Goal: Check status: Check status

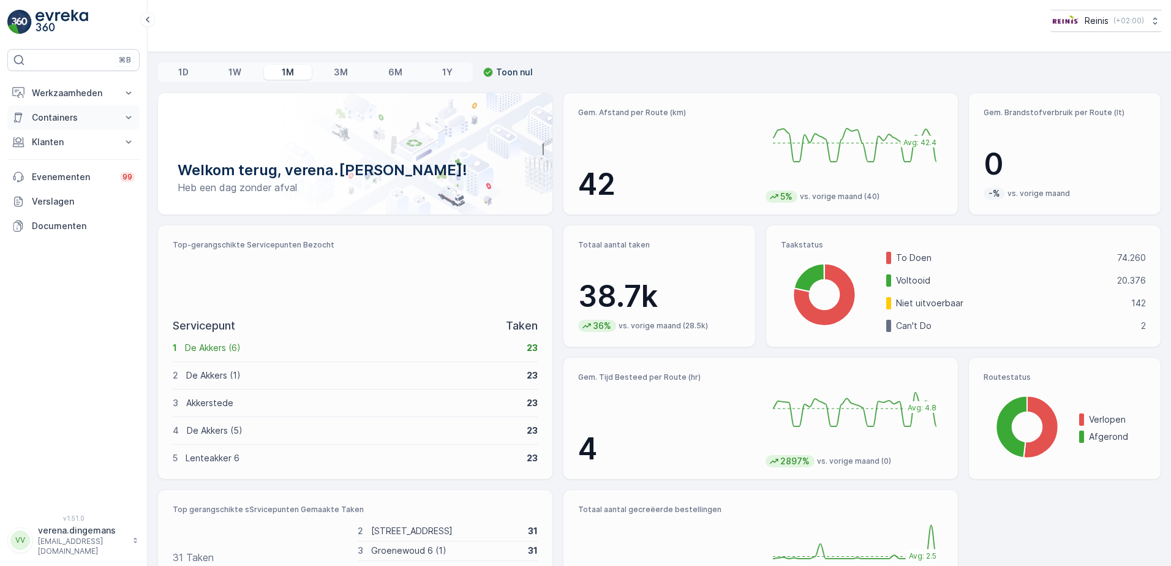
click at [37, 116] on p "Containers" at bounding box center [73, 117] width 83 height 12
click at [72, 102] on button "Werkzaamheden" at bounding box center [73, 93] width 132 height 24
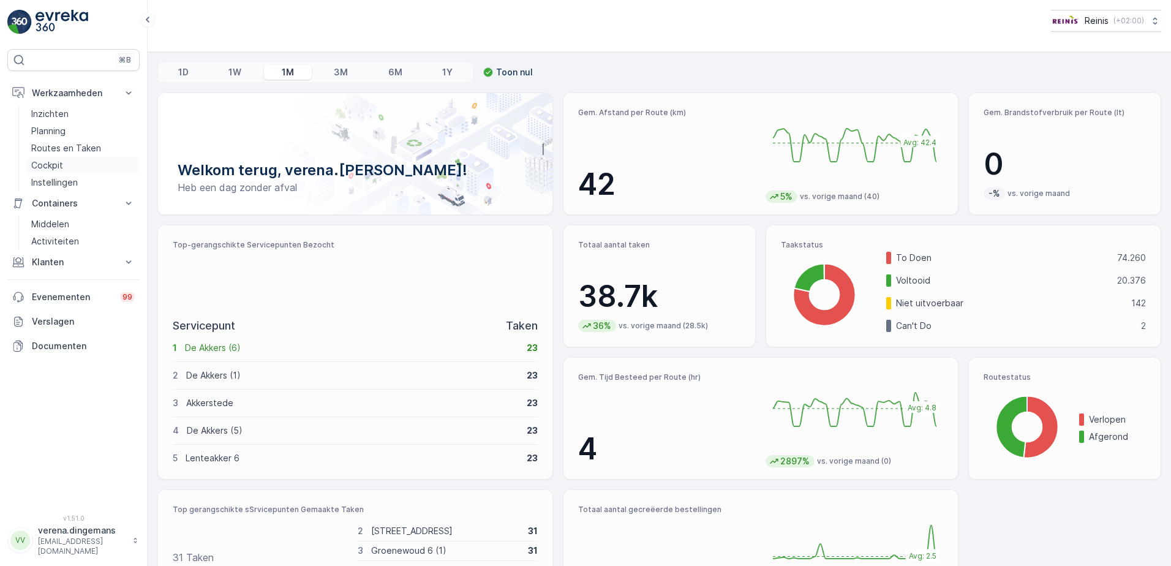
click at [45, 165] on p "Cockpit" at bounding box center [47, 165] width 32 height 12
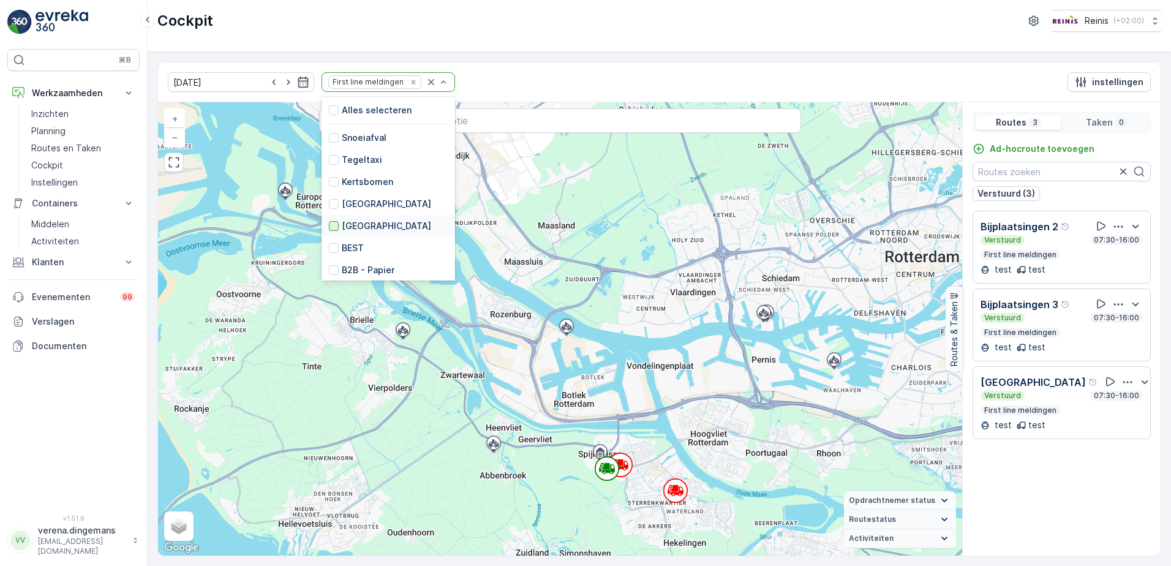
click at [329, 223] on div at bounding box center [334, 226] width 10 height 10
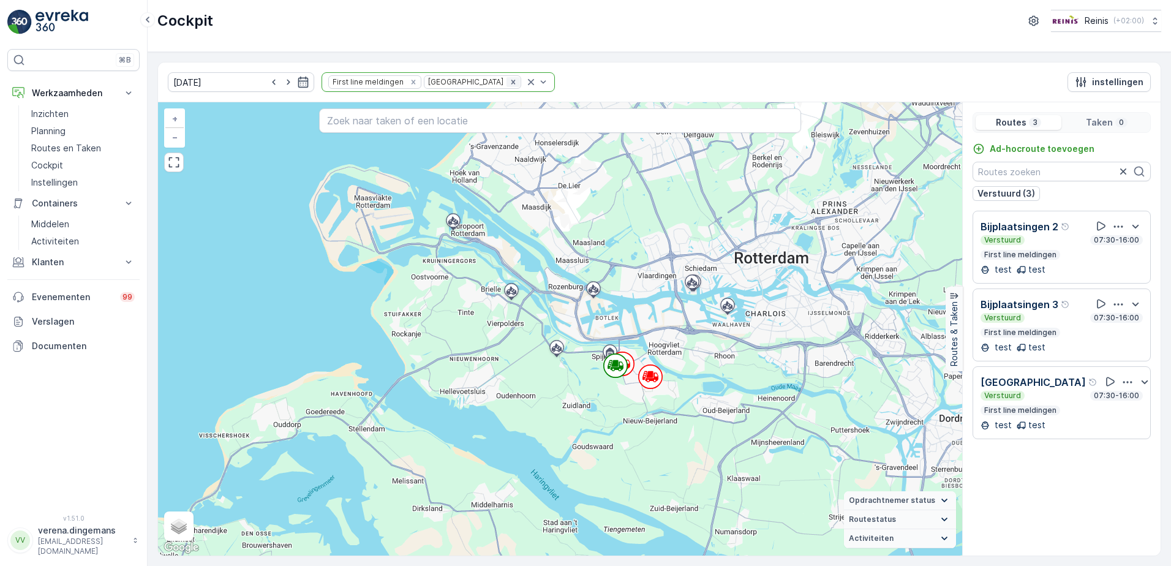
click at [509, 82] on icon "Remove Huis aan Huis" at bounding box center [513, 82] width 9 height 9
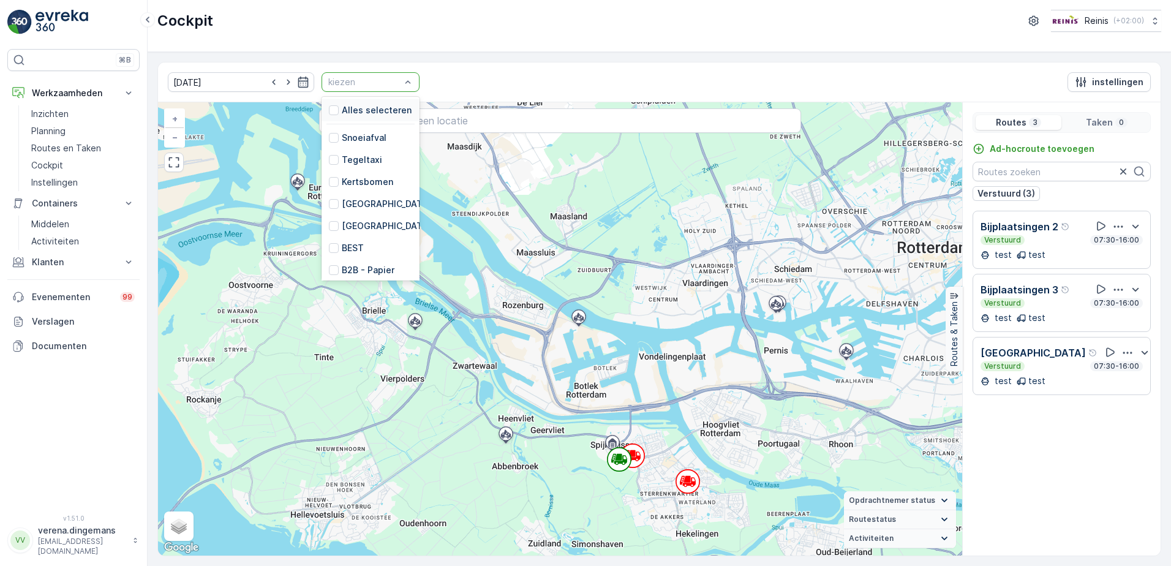
click at [372, 78] on div at bounding box center [364, 82] width 75 height 10
click at [322, 175] on div "Kertsbomen" at bounding box center [371, 182] width 98 height 22
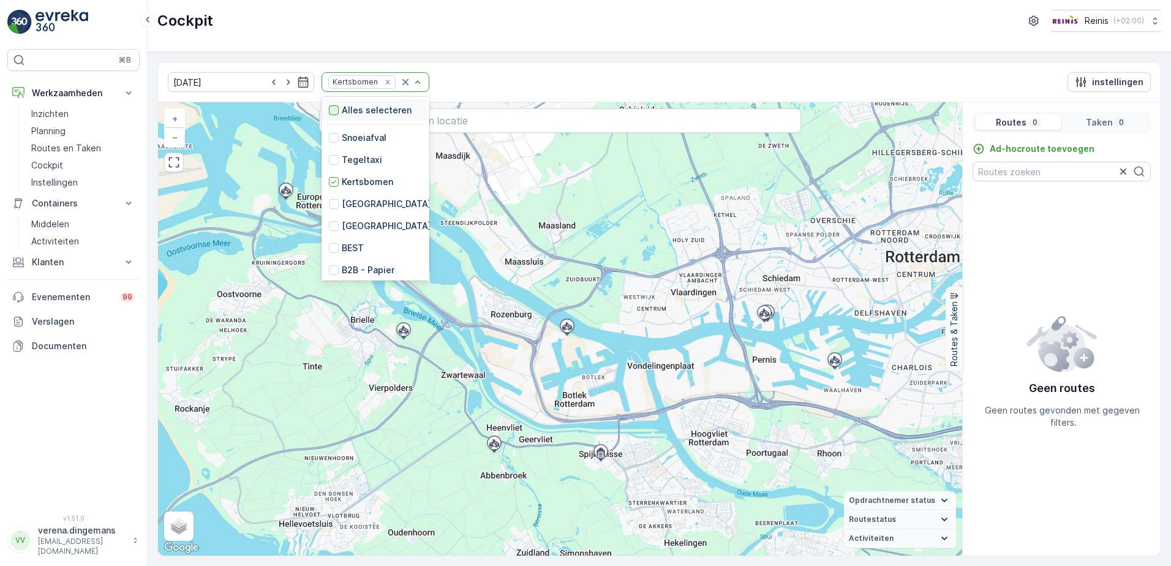
click at [329, 110] on div at bounding box center [334, 110] width 10 height 10
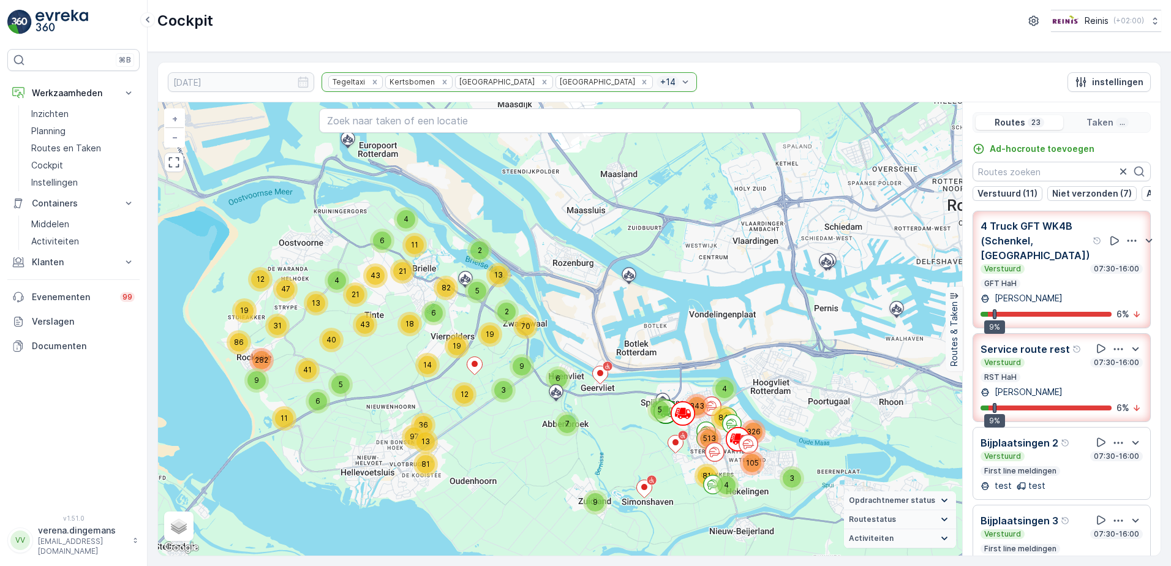
click at [361, 81] on div "Tegeltaxi Kertsbomen Prullenbakken [GEOGRAPHIC_DATA] + 14" at bounding box center [509, 82] width 375 height 20
click at [371, 80] on icon "Remove Tegeltaxi" at bounding box center [375, 82] width 9 height 9
click at [1079, 382] on div "Verstuurd 07:30-16:00 RST HaH" at bounding box center [1062, 370] width 162 height 24
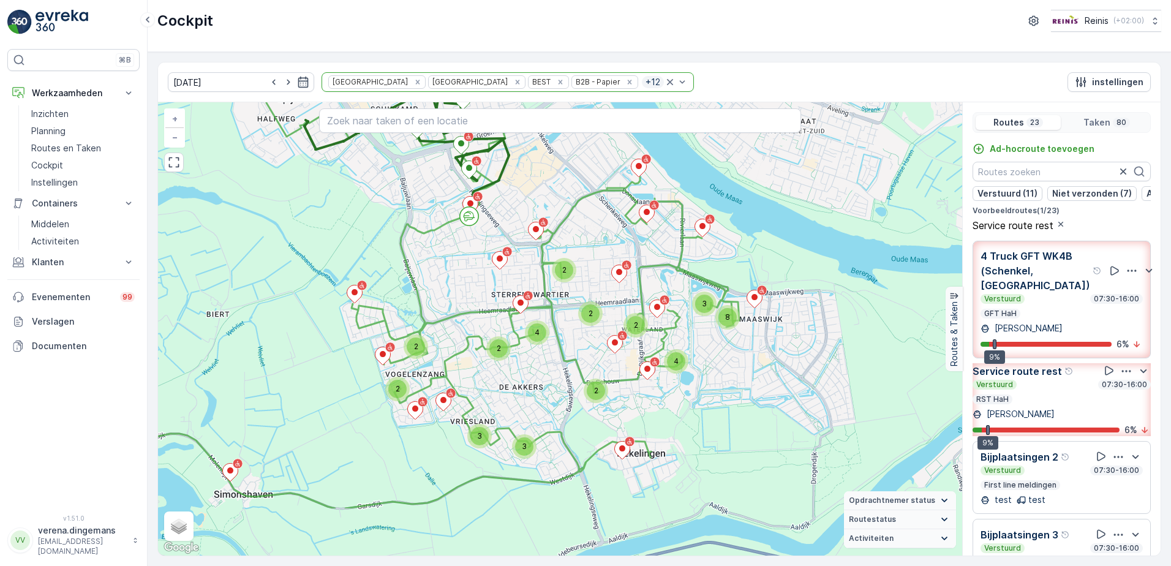
drag, startPoint x: 702, startPoint y: 364, endPoint x: 489, endPoint y: 272, distance: 231.8
click at [489, 272] on div "2 3 2 4 2 2 2 4 3 8 3 3 2 2 2 2 4 + − Satelliet stappenplan Terrein Hybride Lea…" at bounding box center [560, 328] width 804 height 453
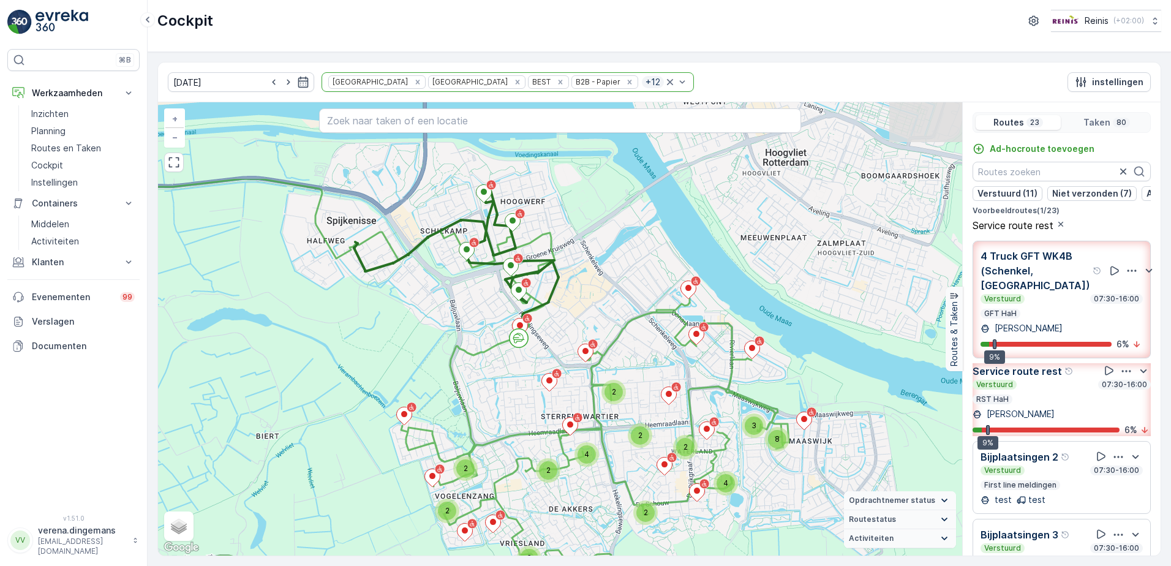
drag, startPoint x: 362, startPoint y: 247, endPoint x: 398, endPoint y: 333, distance: 93.1
click at [398, 333] on div "2 3 2 4 2 2 2 4 3 8 3 3 2 2 2 2 4 + − Satelliet stappenplan Terrein Hybride Lea…" at bounding box center [560, 328] width 804 height 453
click at [1038, 404] on div "Verstuurd 07:30-16:00 RST HaH" at bounding box center [1062, 392] width 178 height 24
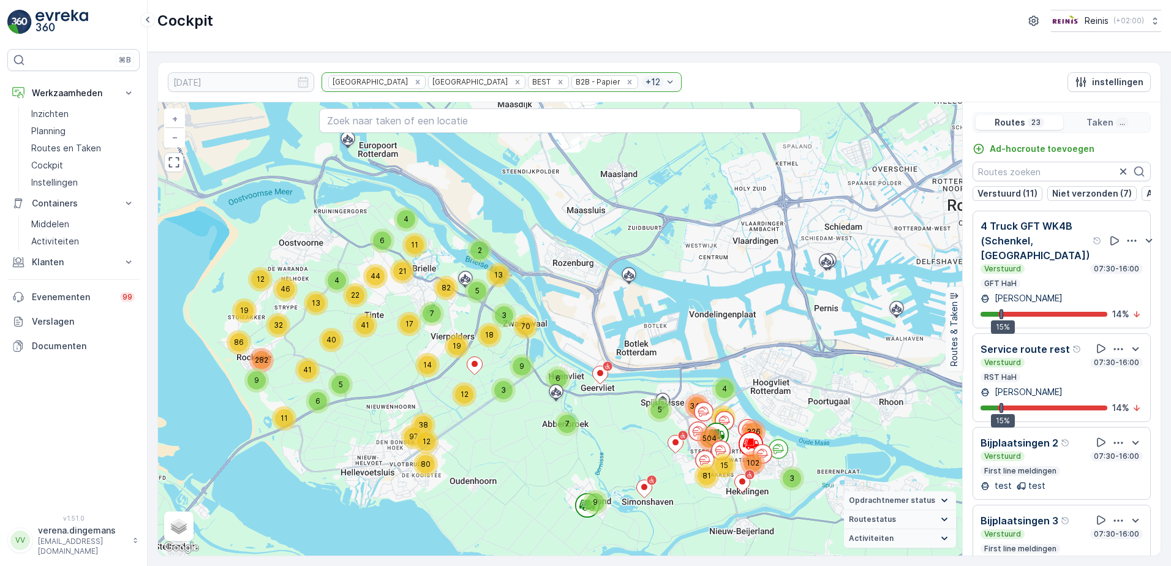
click at [72, 169] on link "Cockpit" at bounding box center [82, 165] width 113 height 17
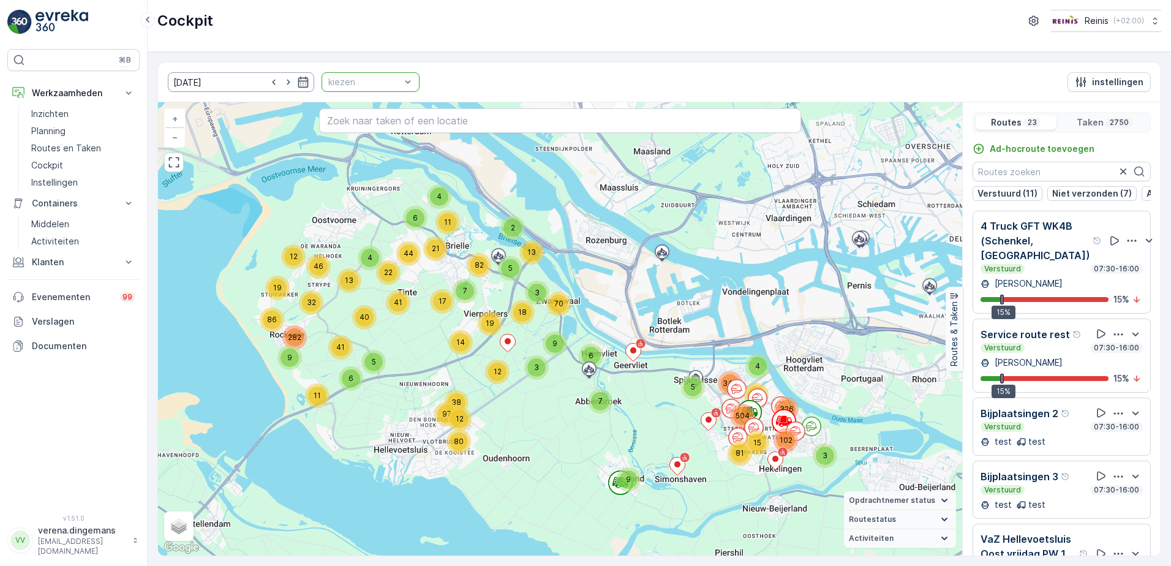
drag, startPoint x: 285, startPoint y: 83, endPoint x: 290, endPoint y: 90, distance: 8.0
click at [298, 84] on icon "button" at bounding box center [303, 82] width 10 height 11
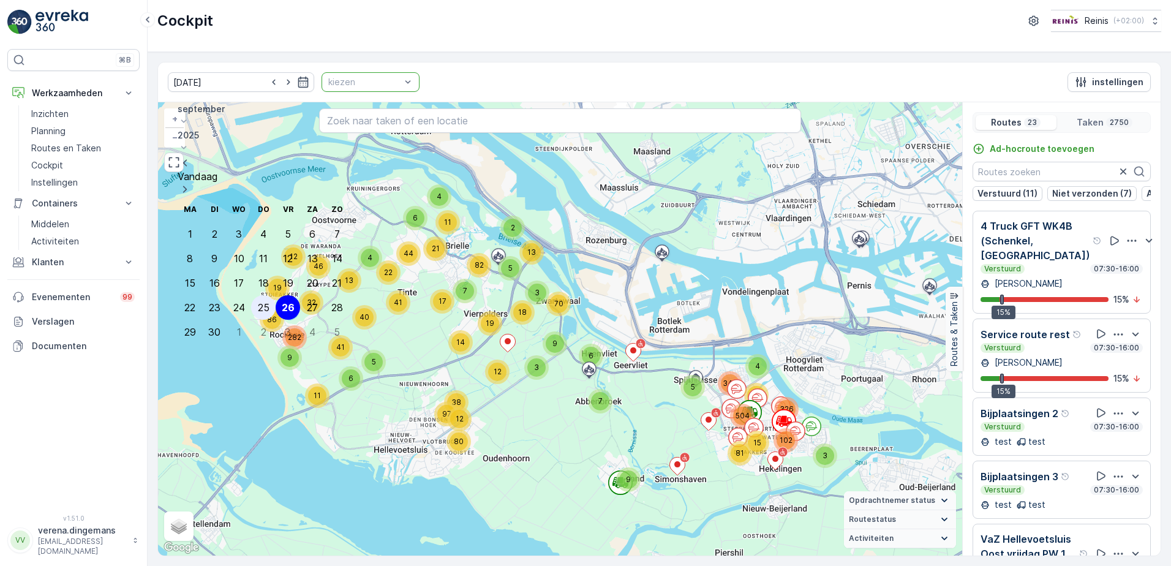
click at [258, 302] on div "25" at bounding box center [264, 307] width 12 height 11
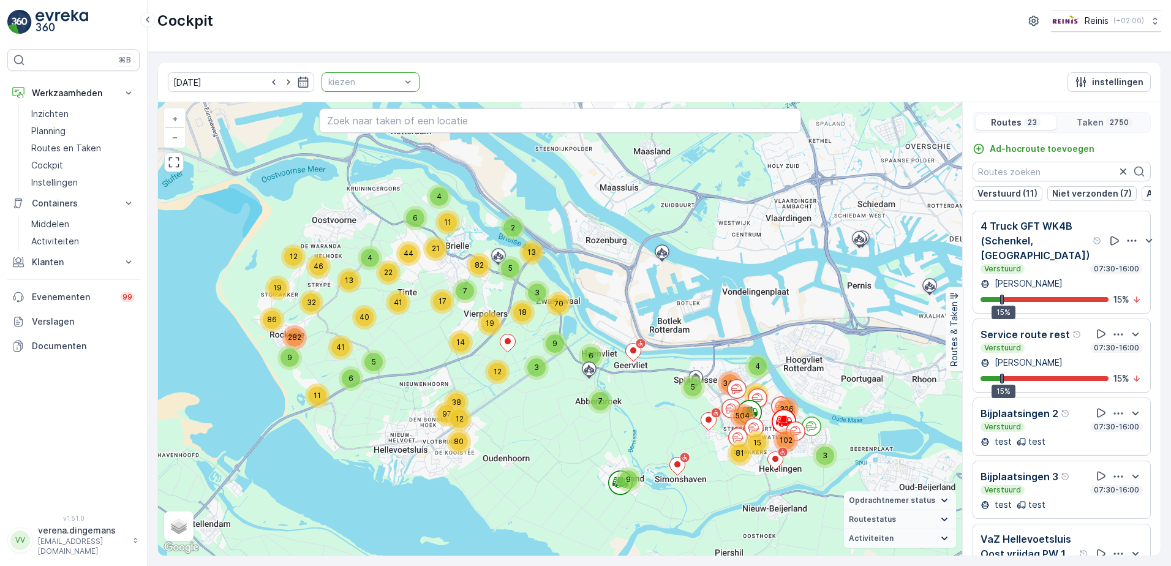
type input "[DATE]"
click at [361, 78] on div at bounding box center [364, 82] width 75 height 10
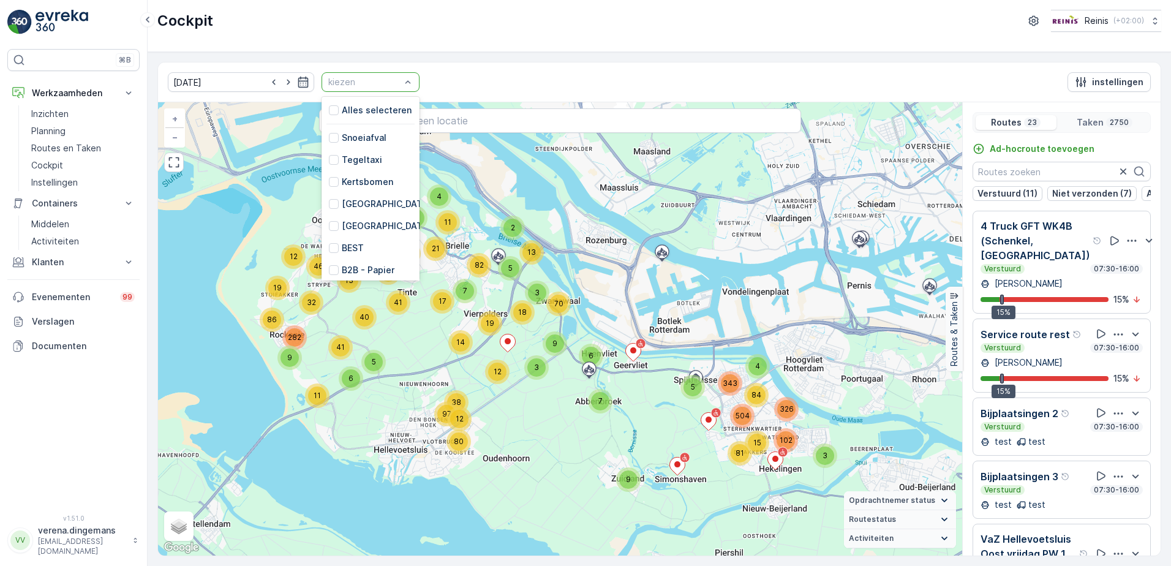
scroll to position [306, 0]
click at [329, 202] on div at bounding box center [334, 201] width 10 height 10
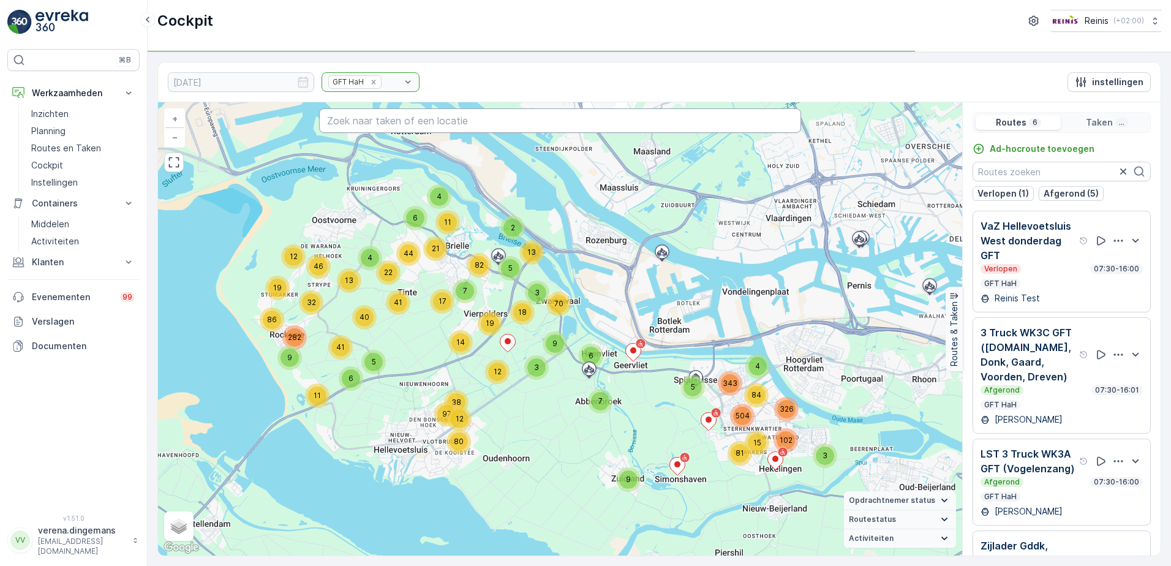
click at [404, 123] on input "text" at bounding box center [560, 120] width 483 height 24
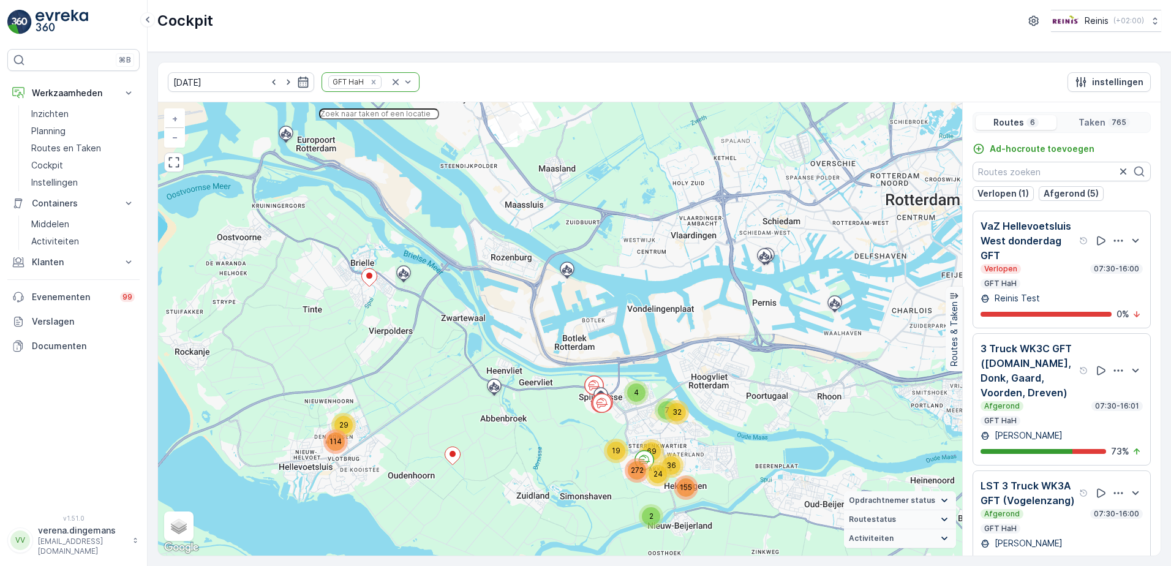
click at [397, 119] on input "text" at bounding box center [379, 113] width 120 height 11
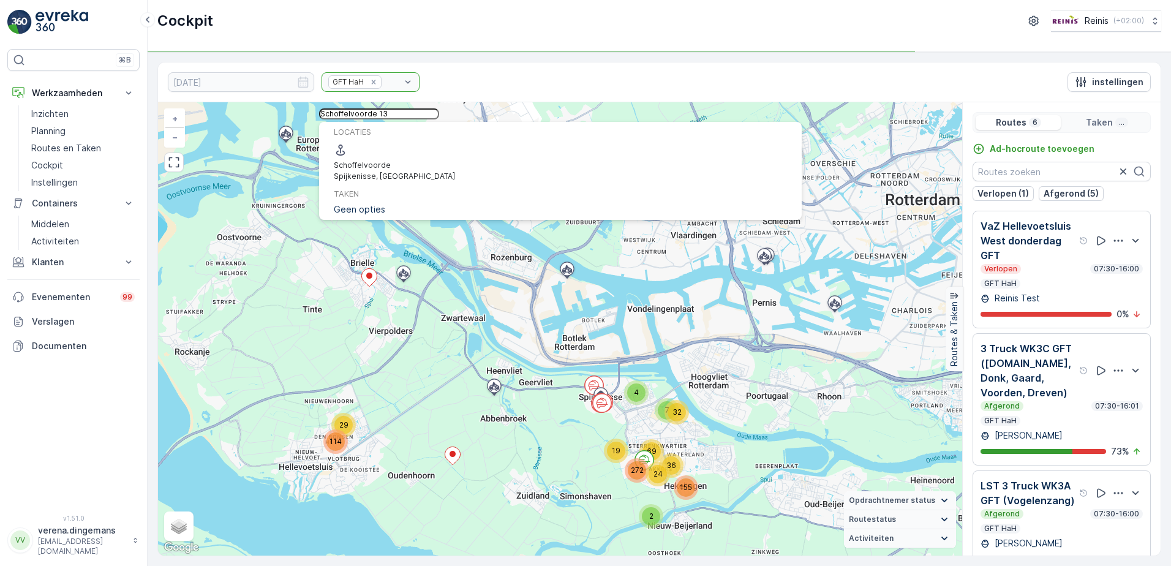
type input "Schoffelvoorde 13"
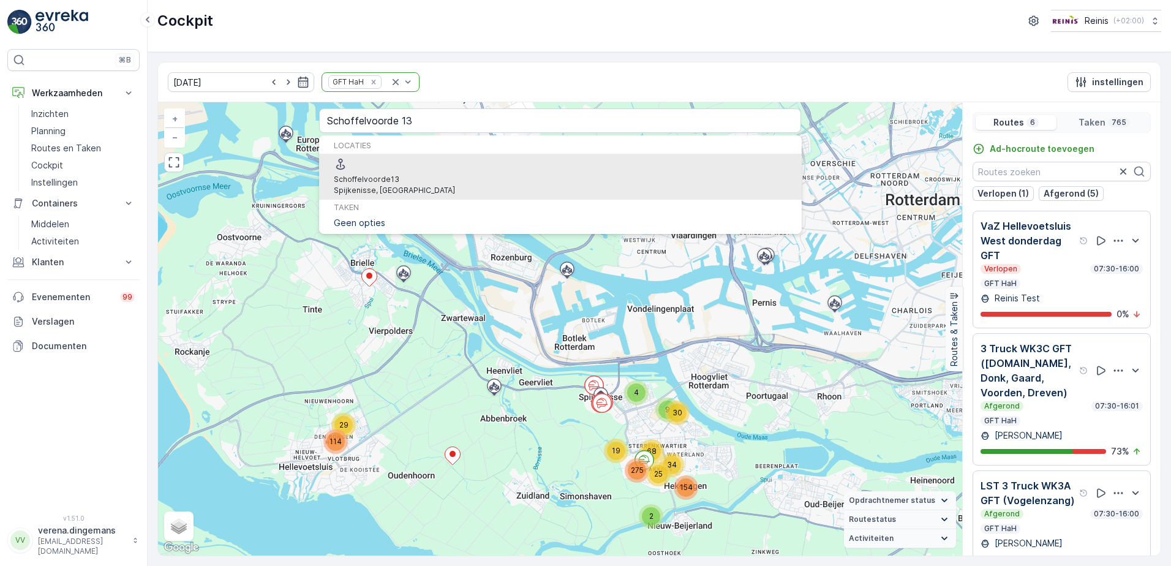
click at [434, 174] on span "Schoffelvoorde 13" at bounding box center [394, 179] width 121 height 11
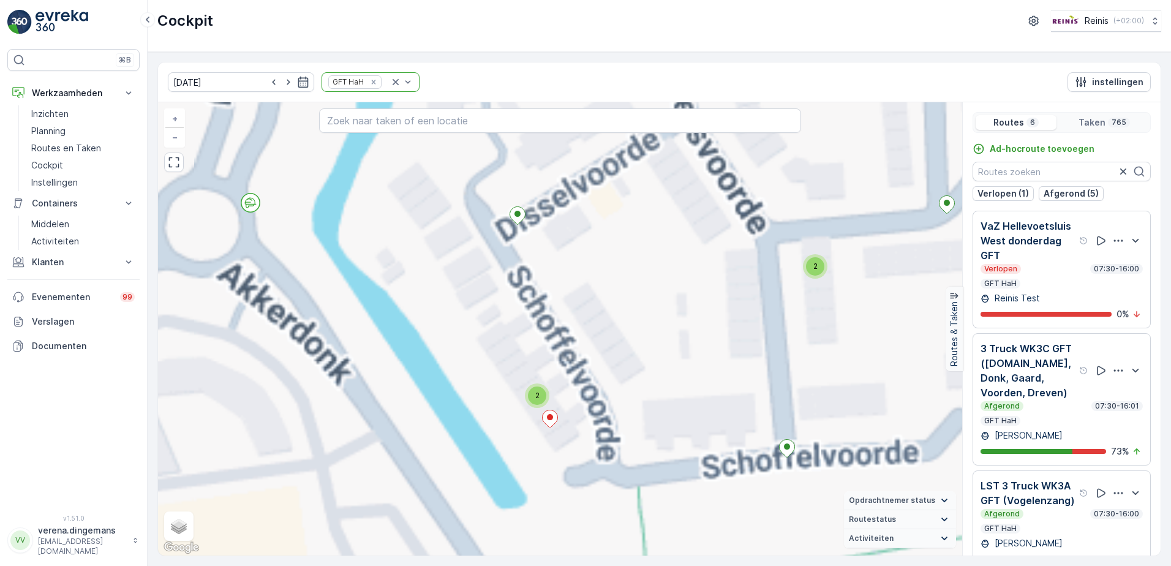
drag, startPoint x: 700, startPoint y: 469, endPoint x: 579, endPoint y: 466, distance: 120.7
click at [579, 466] on div "2 2 2 2 3 2 2 2 2 2 3 3 2 2 2 2 2 2 2 2 4 2 2 2 2 2 2 2 2 2 2 2 4 2 2 2 2 2 2 2…" at bounding box center [560, 328] width 804 height 453
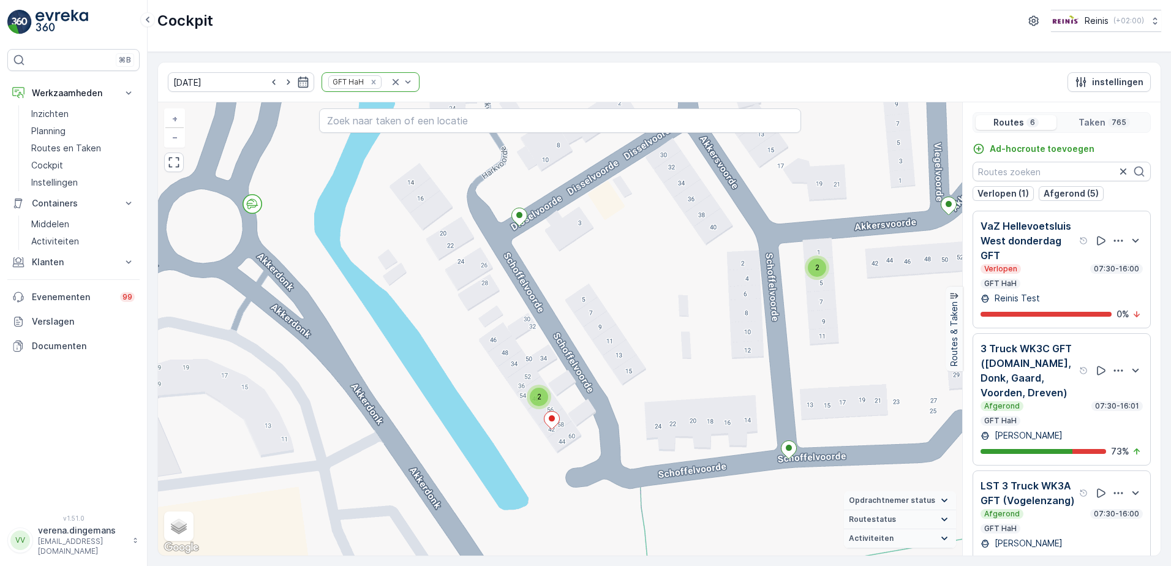
scroll to position [61, 0]
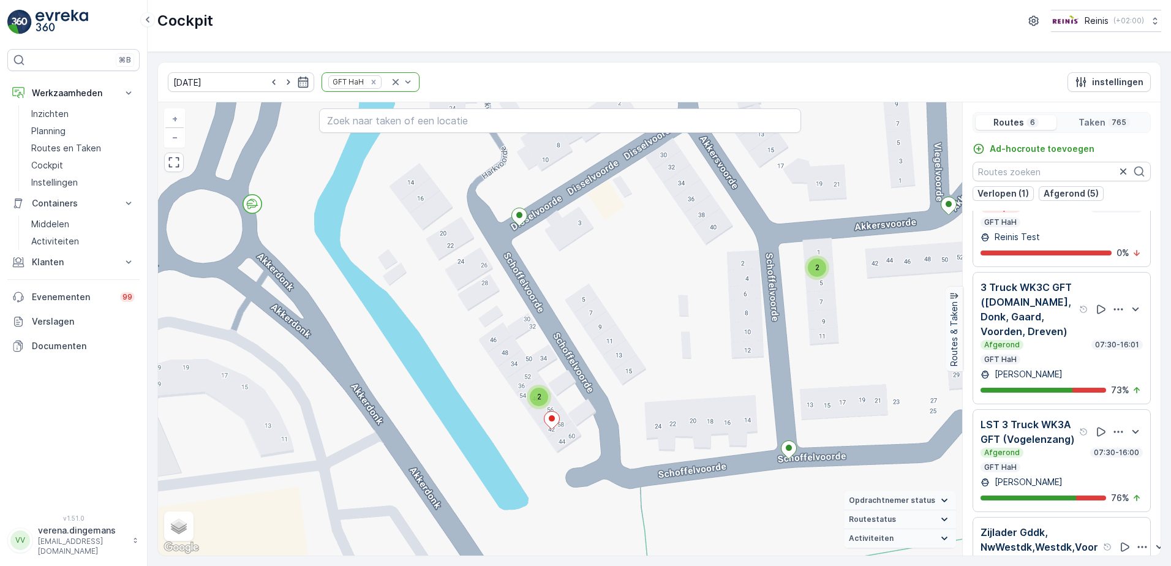
click at [1046, 356] on div "Afgerond 07:30-16:01 GFT HaH" at bounding box center [1062, 352] width 162 height 24
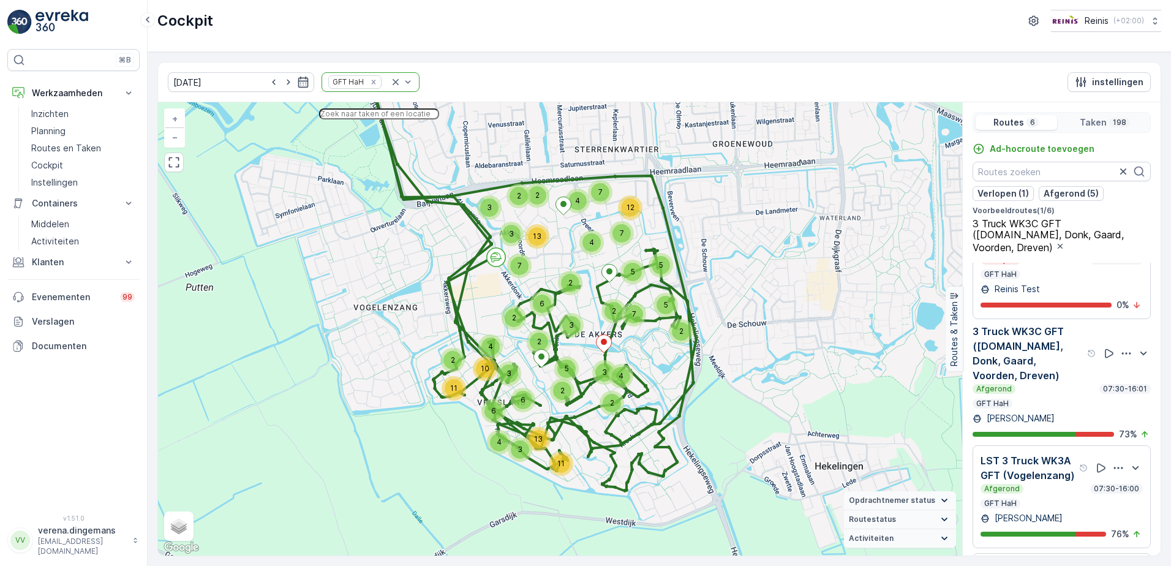
click at [377, 119] on input "text" at bounding box center [379, 113] width 120 height 11
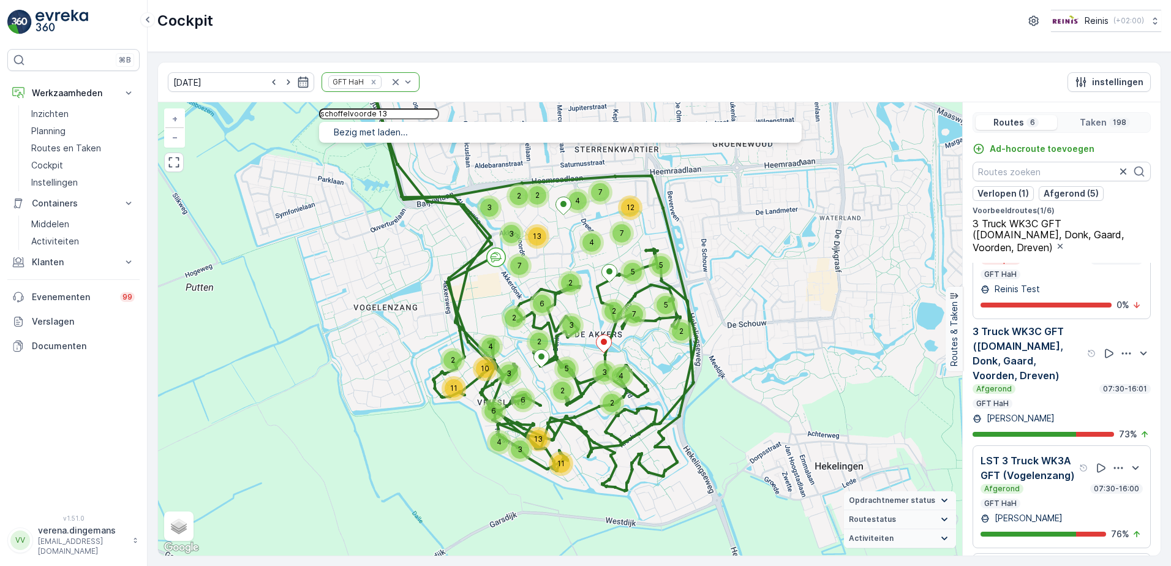
type input "schoffelvoorde 13"
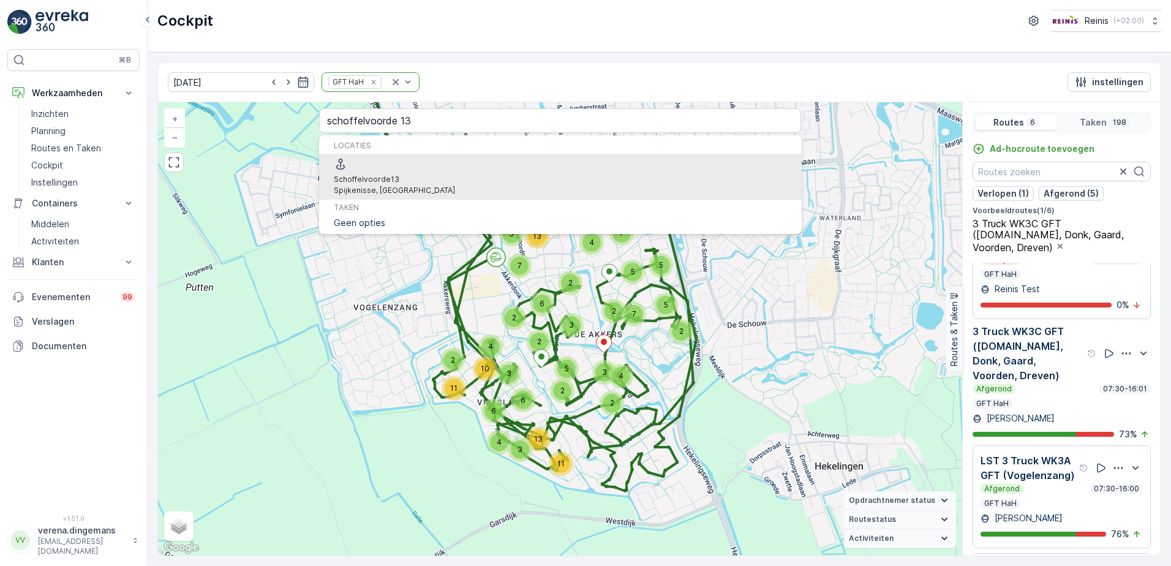
click at [399, 151] on div "locaties [STREET_ADDRESS] Taken Geen opties" at bounding box center [560, 185] width 483 height 94
click at [391, 175] on span "Schoffelvoorde" at bounding box center [362, 179] width 57 height 9
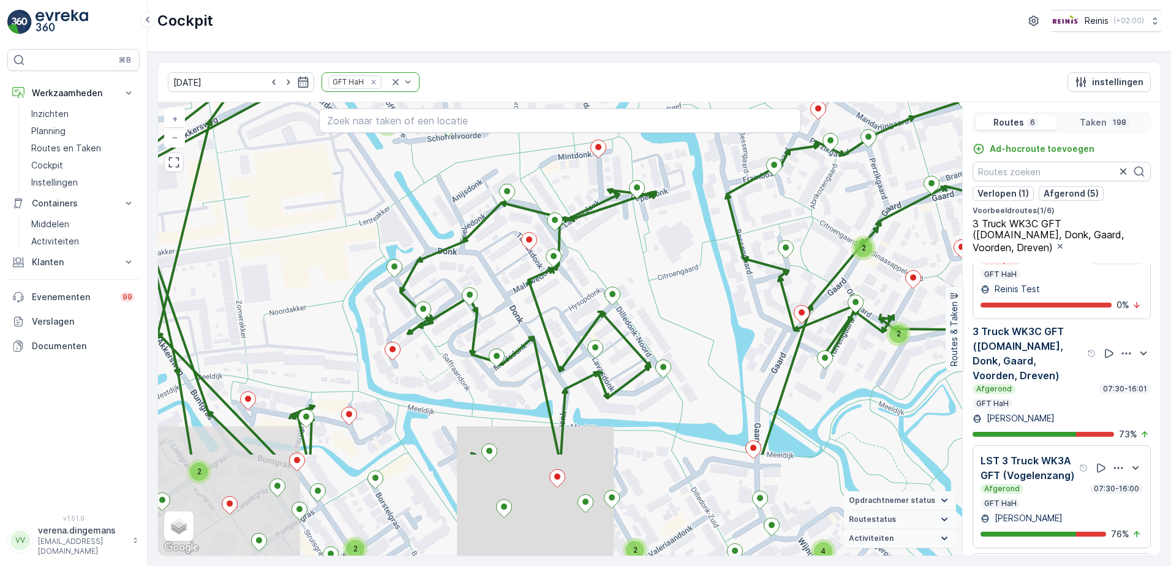
drag, startPoint x: 636, startPoint y: 486, endPoint x: 561, endPoint y: 340, distance: 164.6
click at [561, 340] on div "2 2 2 2 2 4 2 2 2 2 2 2 2 4 2 2 2 2 3 2 4 2 2 3 4 3 2 2 2 3 3 + − Satelliet sta…" at bounding box center [560, 328] width 804 height 453
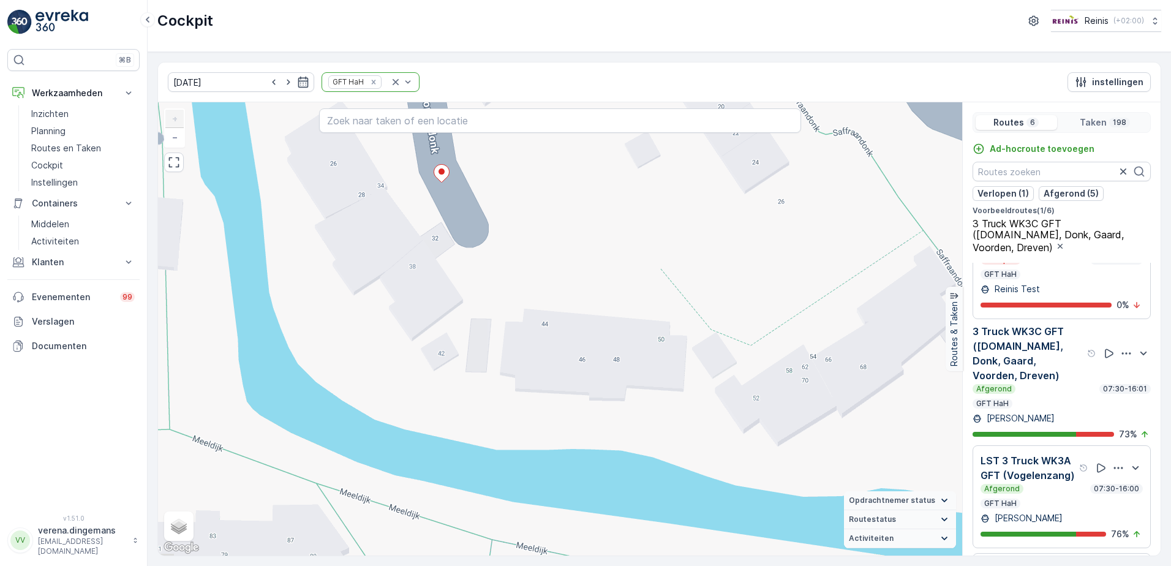
drag, startPoint x: 407, startPoint y: 337, endPoint x: 442, endPoint y: 303, distance: 48.5
click at [410, 281] on div "2 2 2 2 2 2 2 2 2 2 2 2 2 + − Satelliet stappenplan Terrein Hybride Leaflet Sne…" at bounding box center [560, 328] width 804 height 453
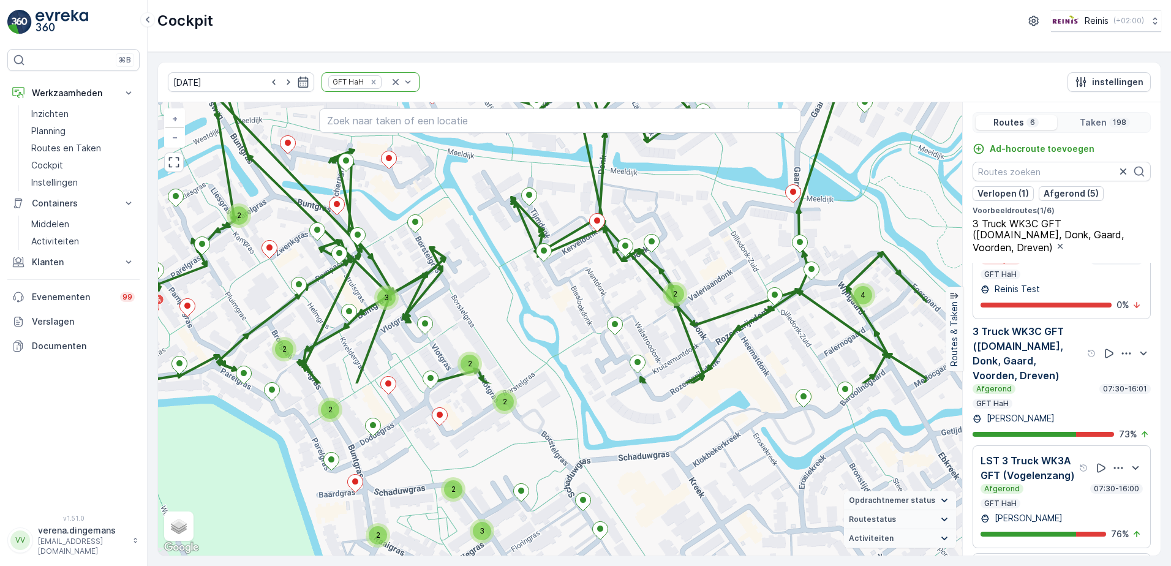
drag, startPoint x: 620, startPoint y: 439, endPoint x: 503, endPoint y: 221, distance: 246.6
click at [503, 221] on div "2 2 3 2 2 4 2 2 2 2 2 2 2 4 2 2 2 2 3 2 4 2 2 3 4 3 2 2 2 3 3 + − Satelliet sta…" at bounding box center [560, 328] width 804 height 453
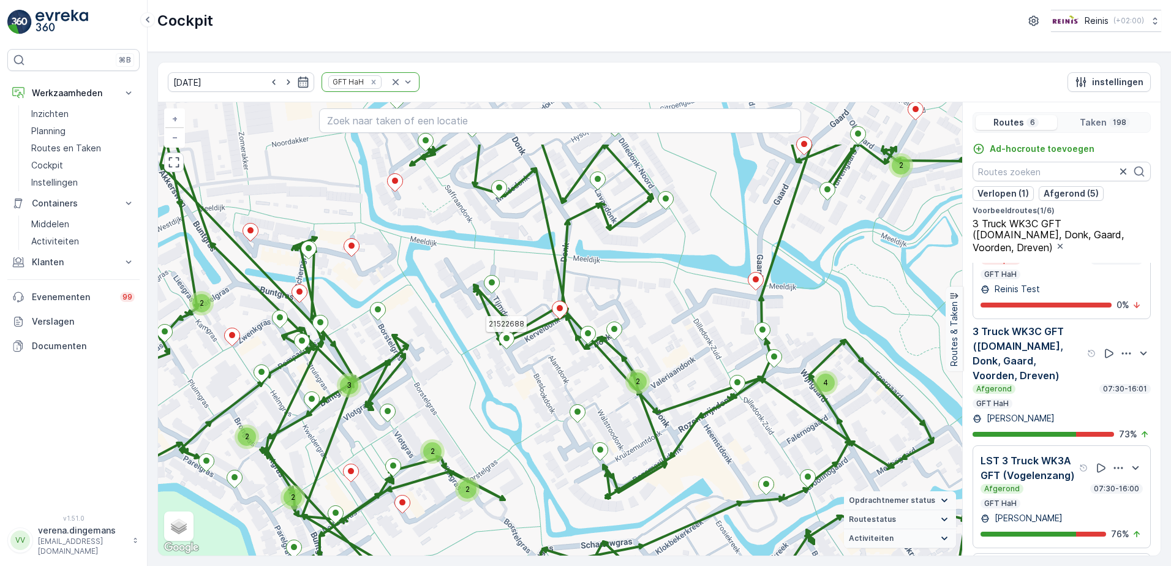
drag, startPoint x: 551, startPoint y: 257, endPoint x: 513, endPoint y: 345, distance: 95.2
click at [513, 345] on icon at bounding box center [507, 340] width 16 height 18
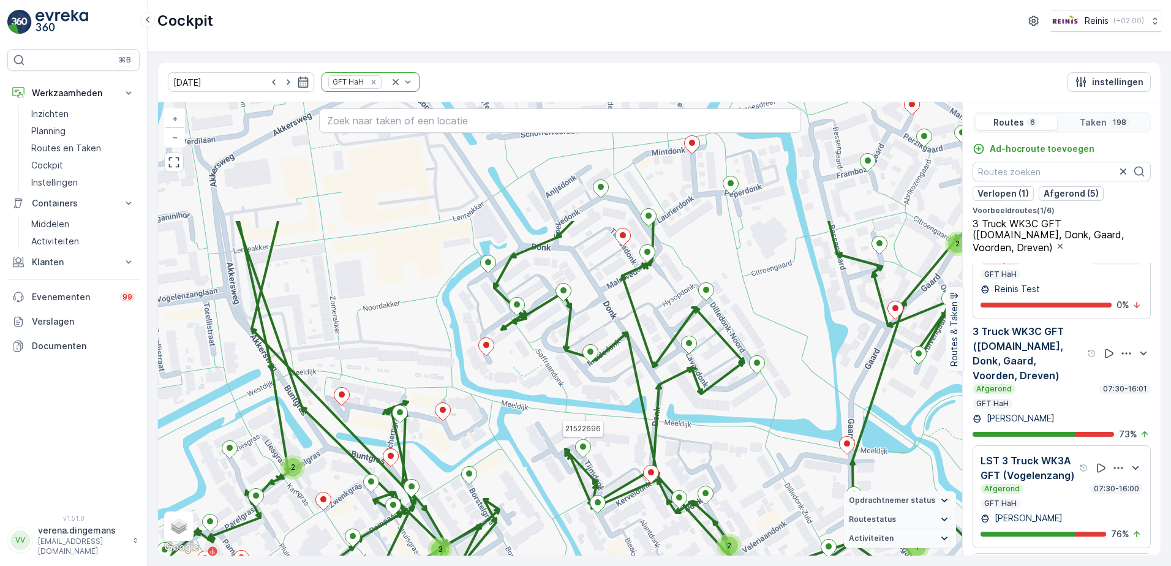
drag, startPoint x: 494, startPoint y: 281, endPoint x: 586, endPoint y: 445, distance: 187.8
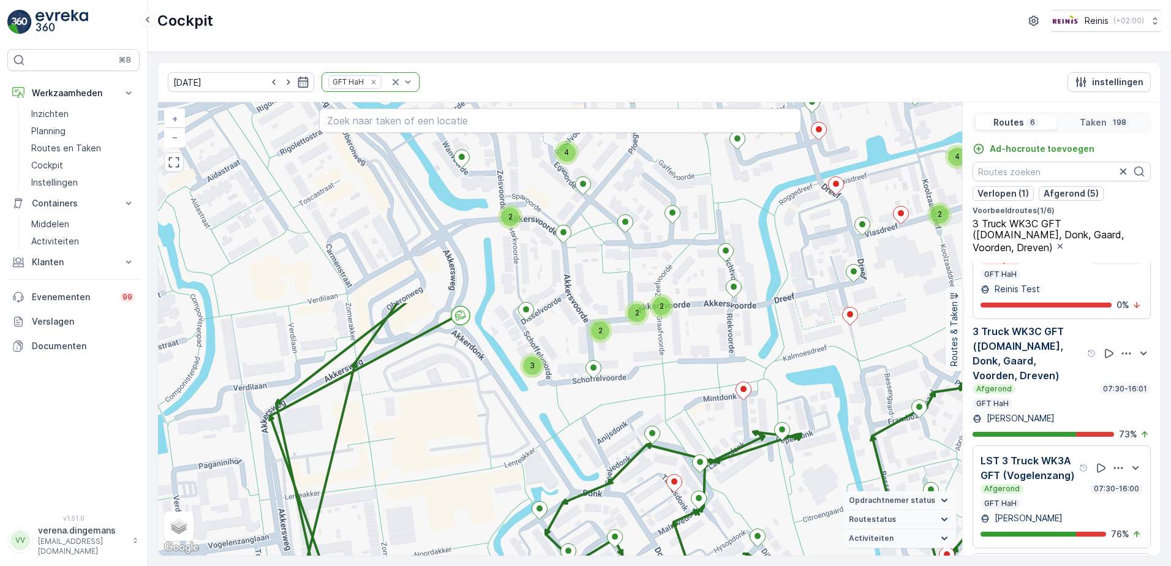
drag, startPoint x: 475, startPoint y: 164, endPoint x: 526, endPoint y: 410, distance: 251.5
click at [526, 410] on div "2 2 3 2 2 4 2 2 2 2 2 2 2 4 2 2 2 2 3 2 4 2 2 3 4 3 2 2 2 3 3 + − Satelliet sta…" at bounding box center [560, 328] width 804 height 453
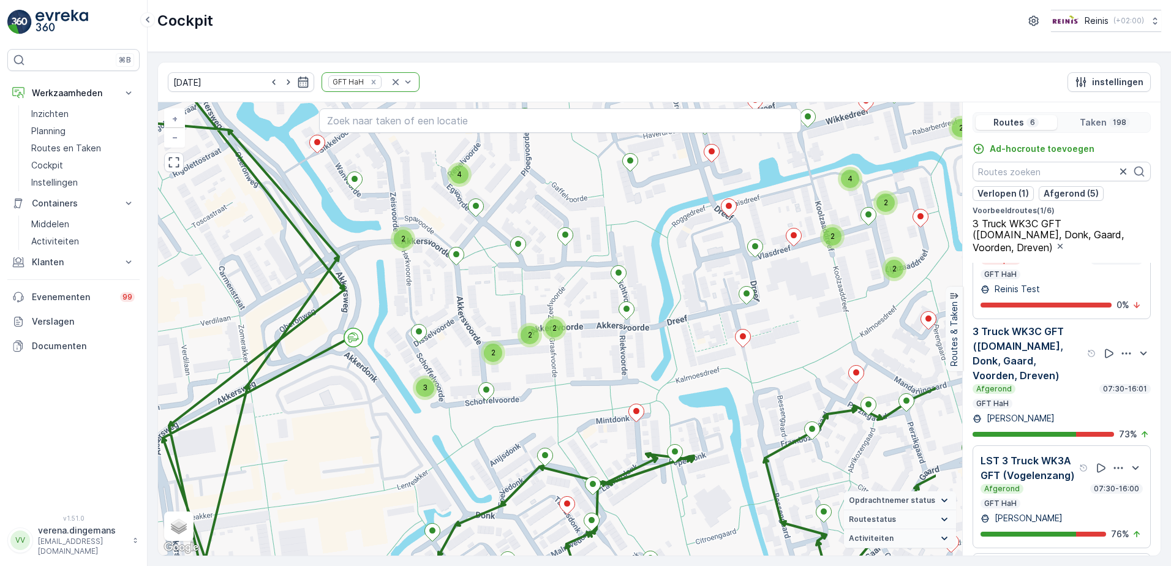
drag, startPoint x: 672, startPoint y: 247, endPoint x: 566, endPoint y: 267, distance: 107.8
click at [566, 267] on div "2 2 3 2 2 4 2 2 2 2 2 2 2 4 2 2 2 2 3 2 4 2 2 3 4 3 2 2 2 3 3 + − Satelliet sta…" at bounding box center [560, 328] width 804 height 453
click at [1057, 483] on p "LST 3 Truck WK3A GFT (Vogelenzang)" at bounding box center [1029, 467] width 96 height 29
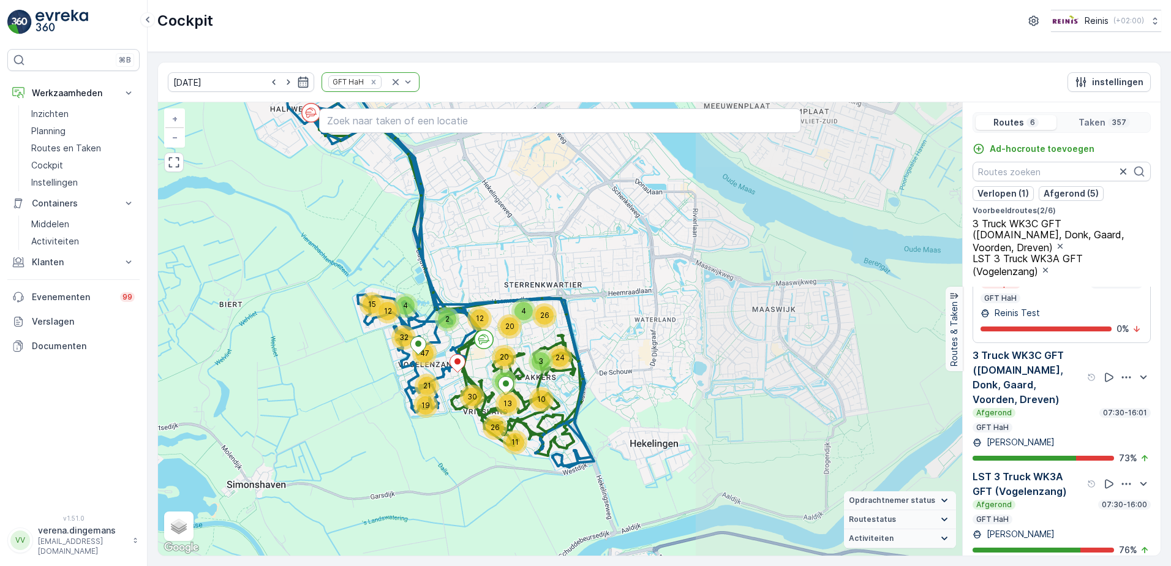
drag, startPoint x: 736, startPoint y: 402, endPoint x: 552, endPoint y: 358, distance: 189.0
click at [552, 358] on div "3" at bounding box center [541, 361] width 24 height 24
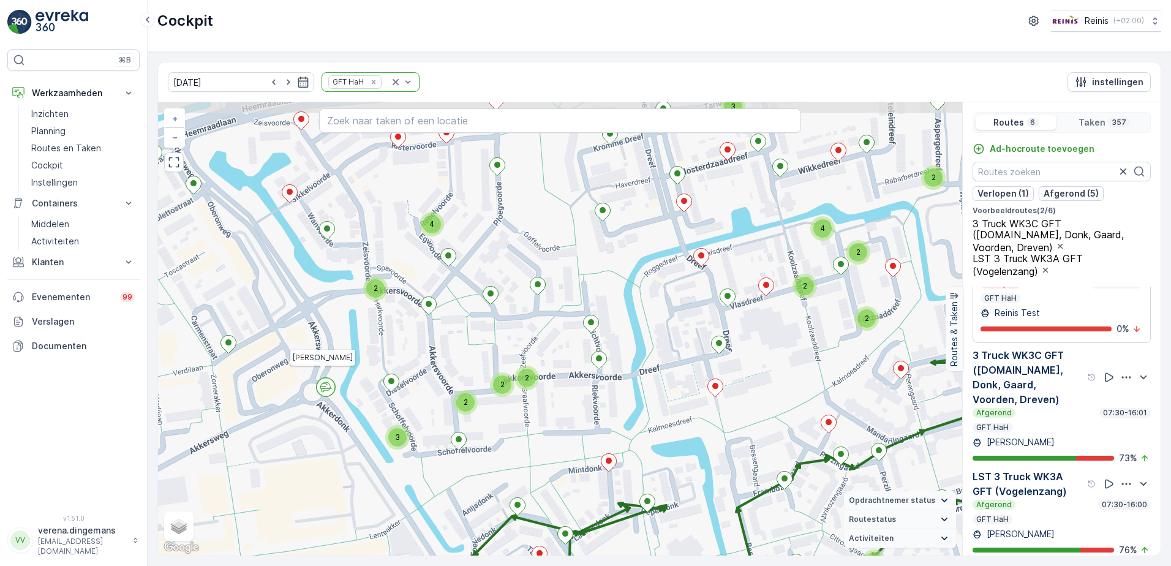
drag, startPoint x: 325, startPoint y: 212, endPoint x: 647, endPoint y: 406, distance: 376.1
click at [647, 406] on div "2 2 3 2 2 2 2 2 3 2 2 2 4 2 2 3 2 2 4 2 2 2 4 2 3 2 2 2 2 3 2 2 2 2 3 4 2 3 2 2…" at bounding box center [560, 328] width 804 height 453
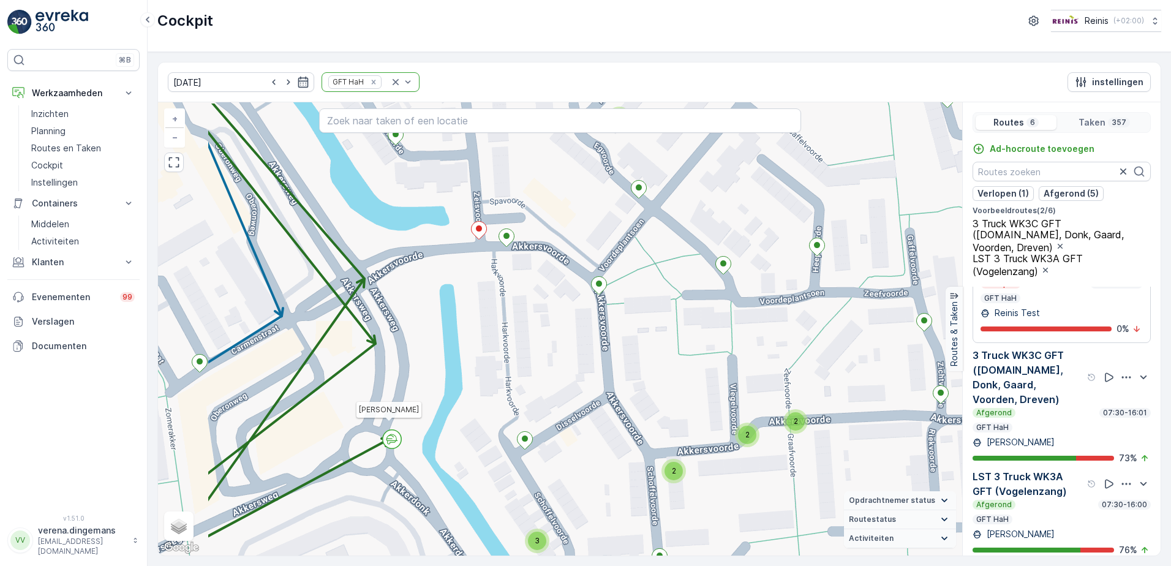
drag, startPoint x: 393, startPoint y: 364, endPoint x: 523, endPoint y: 411, distance: 138.5
click at [523, 411] on div "2 2 2 2 2 2 3 2 2 2 2 2 2 2 2 2 4 2 2 2 2 2 3 2 2 2 2 2 2 2 2 2 4 2 2 2 2 2 2 2…" at bounding box center [560, 328] width 804 height 453
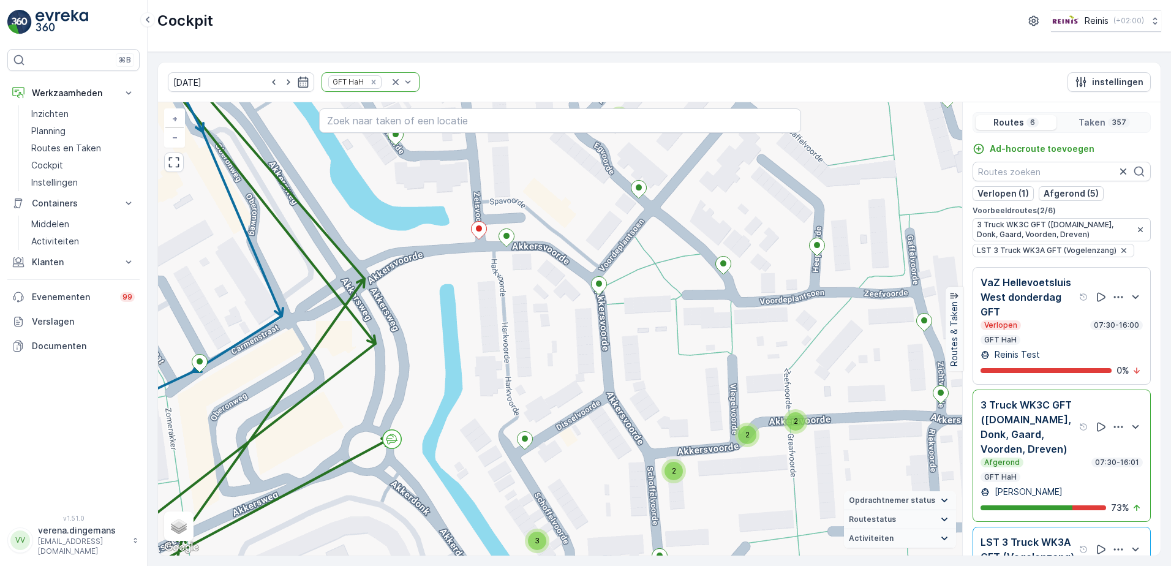
scroll to position [61, 0]
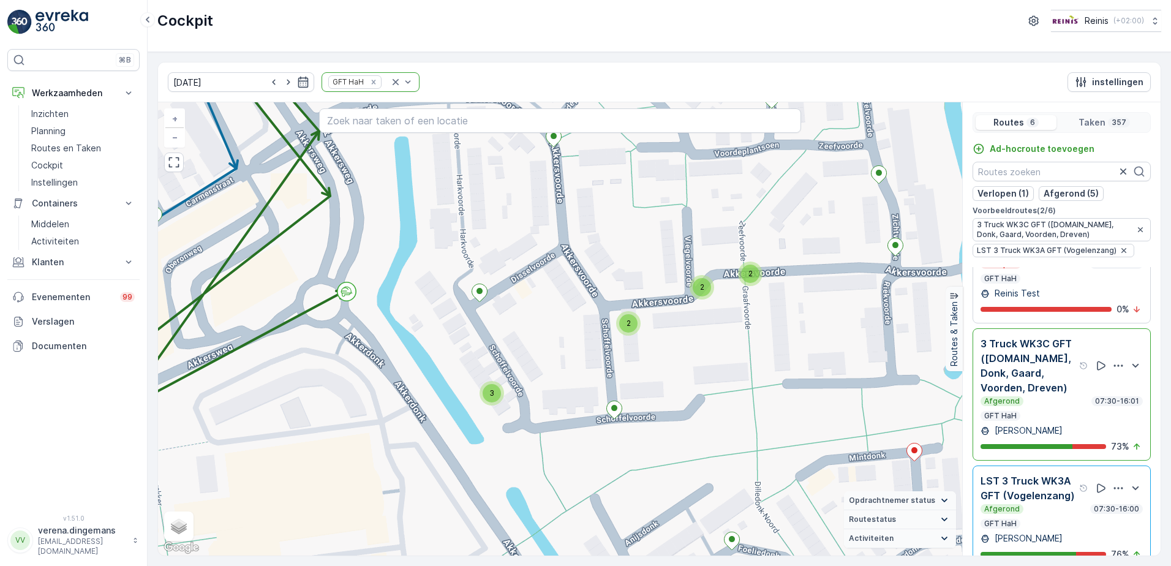
drag, startPoint x: 761, startPoint y: 495, endPoint x: 722, endPoint y: 358, distance: 141.9
click at [722, 358] on div "2 2 2 2 2 2 2 2 2 4 2 2 2 2 3 2 2 2 2 2 2 2 3 2 2 2 2 2 2 2 2 2 2 2 2 2 2 2 2 2…" at bounding box center [560, 328] width 804 height 453
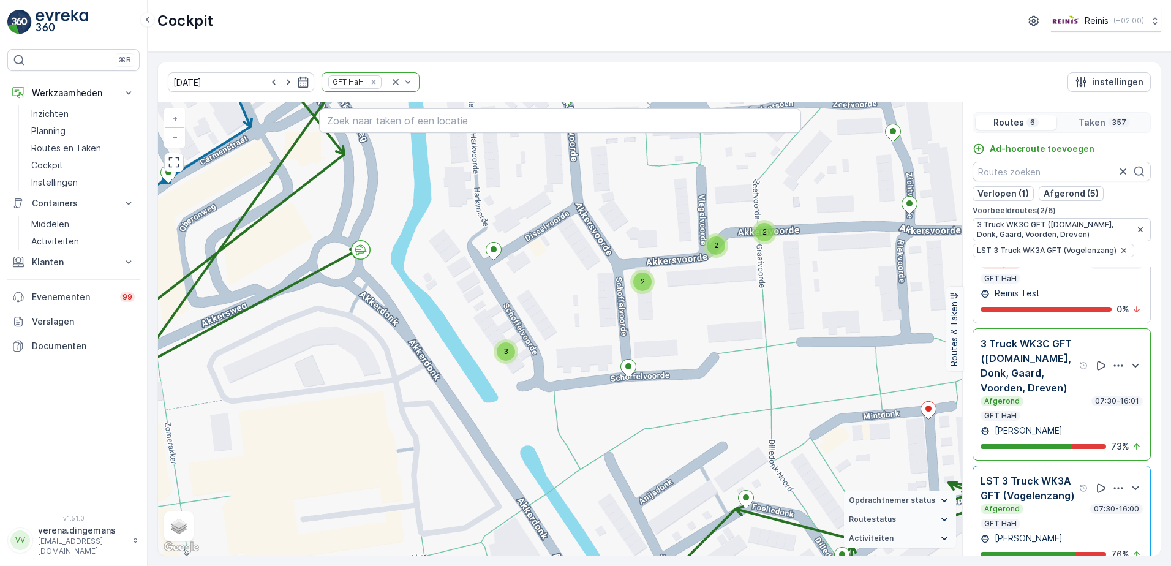
drag, startPoint x: 483, startPoint y: 399, endPoint x: 497, endPoint y: 357, distance: 44.0
click at [497, 357] on div "3" at bounding box center [506, 351] width 24 height 24
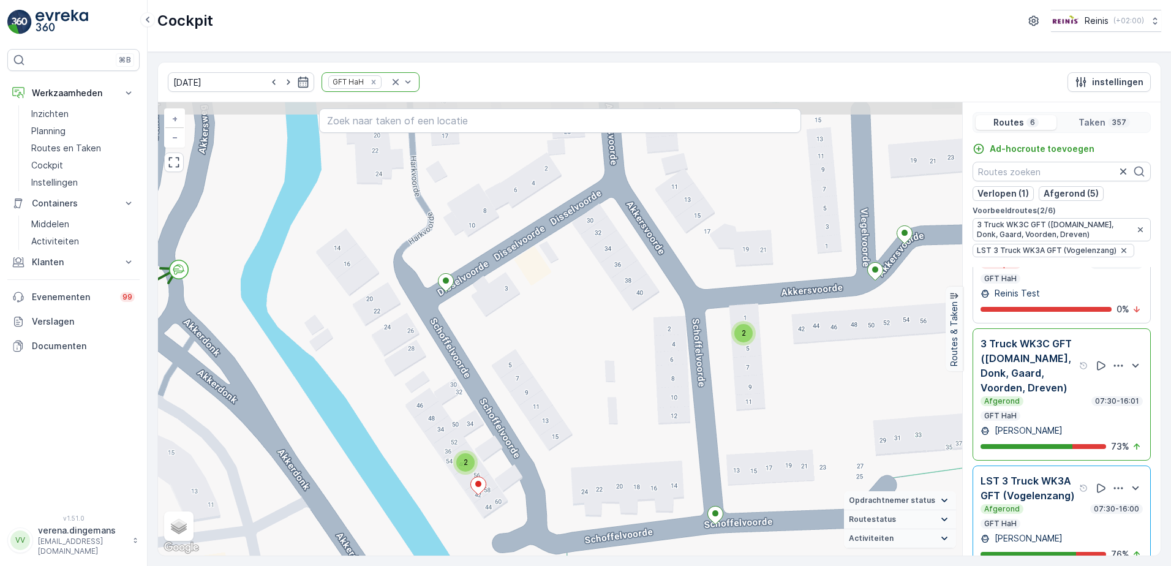
drag, startPoint x: 558, startPoint y: 246, endPoint x: 514, endPoint y: 379, distance: 140.4
click at [514, 379] on div "2 2 2 2 2 2 2 2 2 2 4 2 2 2 2 2 2 2 2 2 2 2 2 2 4 2 2 2 2 2 2 2 2 2 2 + − Satel…" at bounding box center [560, 328] width 804 height 453
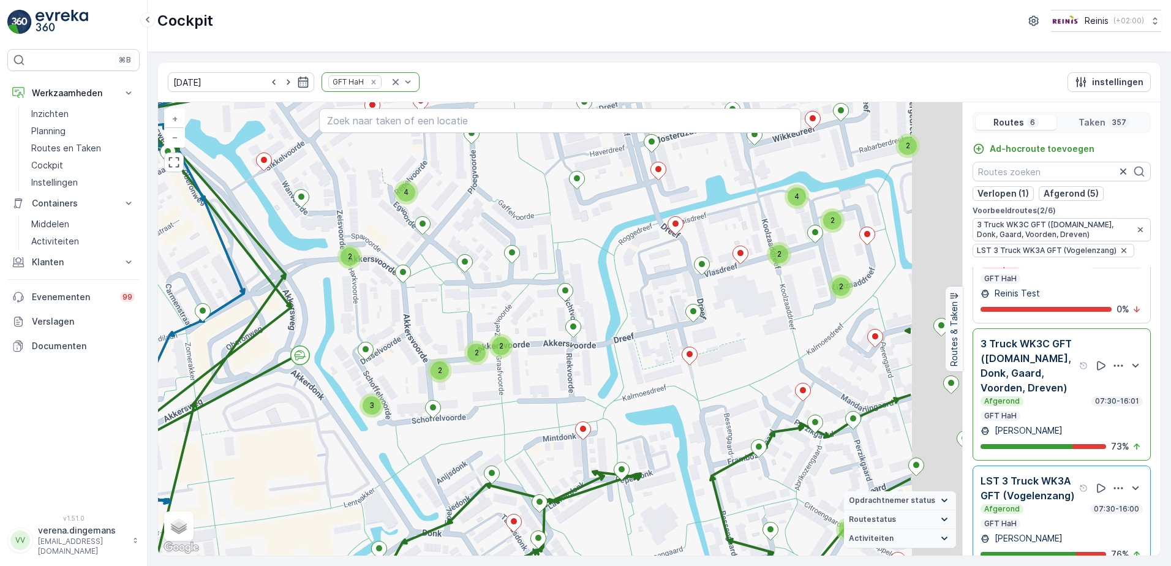
drag, startPoint x: 458, startPoint y: 353, endPoint x: 315, endPoint y: 351, distance: 142.1
click at [314, 355] on div "2 2 2 3 2 2 2 2 3 2 2 2 4 2 2 3 2 2 4 2 2 2 4 2 3 2 2 2 2 3 2 2 2 2 3 4 2 3 2 2…" at bounding box center [560, 328] width 804 height 453
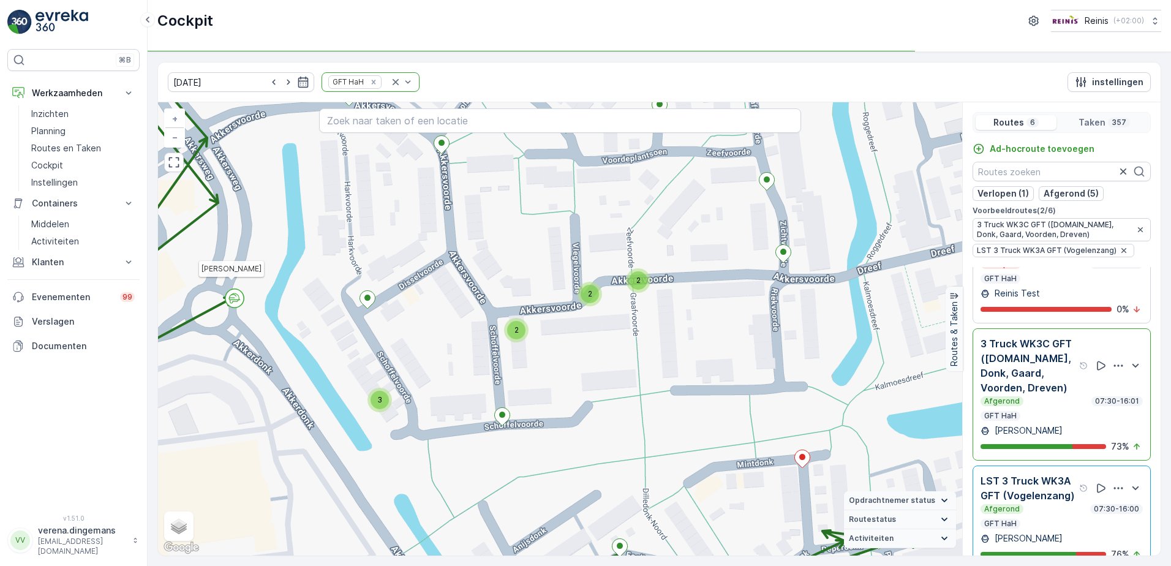
drag, startPoint x: 352, startPoint y: 357, endPoint x: 382, endPoint y: 379, distance: 37.4
click at [382, 379] on div "2 2 2 2 2 2 3 2 2 2 2 2 2 2 2 2 4 2 2 2 2 2 3 2 2 2 2 2 2 2 2 2 4 2 2 2 2 2 2 2…" at bounding box center [560, 328] width 804 height 453
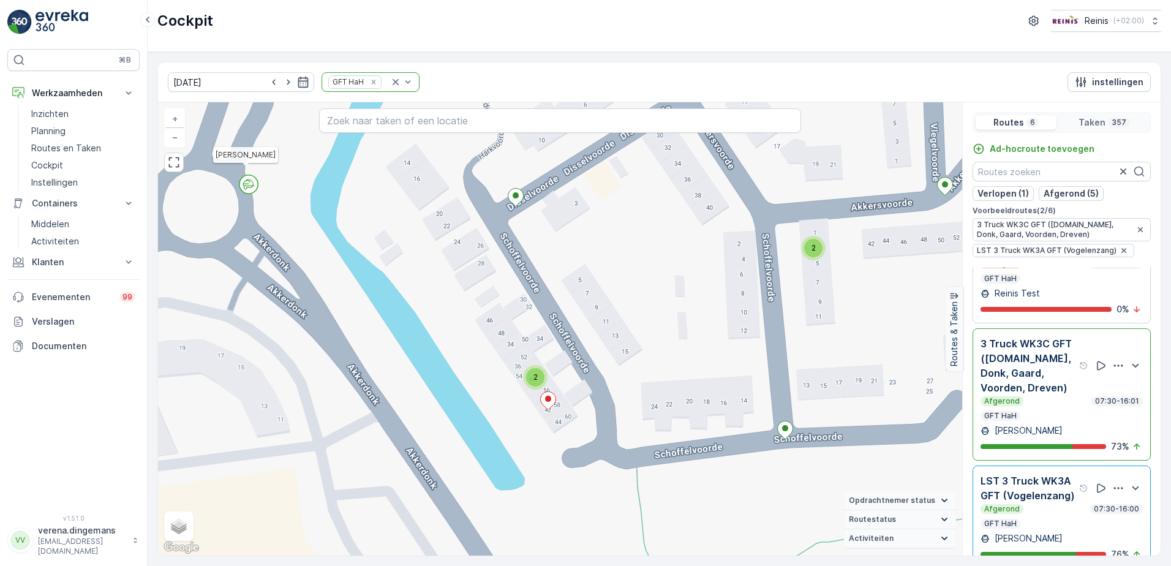
drag, startPoint x: 362, startPoint y: 337, endPoint x: 537, endPoint y: 343, distance: 175.3
click at [537, 343] on div "2 2 2 2 2 2 2 2 2 2 4 2 2 2 2 2 2 2 2 2 2 2 2 2 4 2 2 2 2 2 2 2 2 2 2 Remon Tig…" at bounding box center [560, 328] width 804 height 453
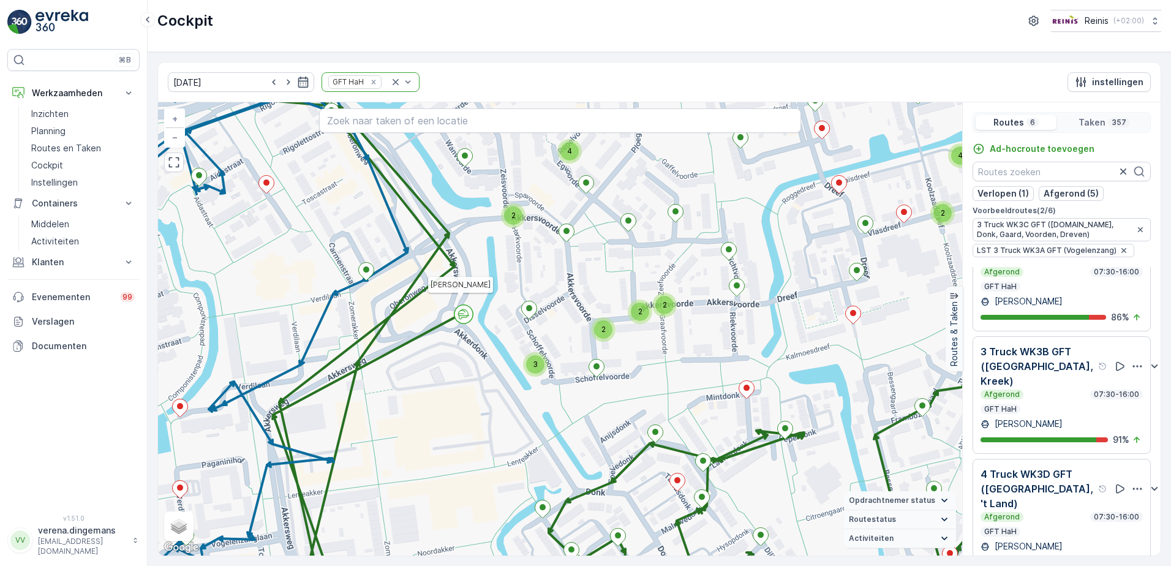
scroll to position [442, 0]
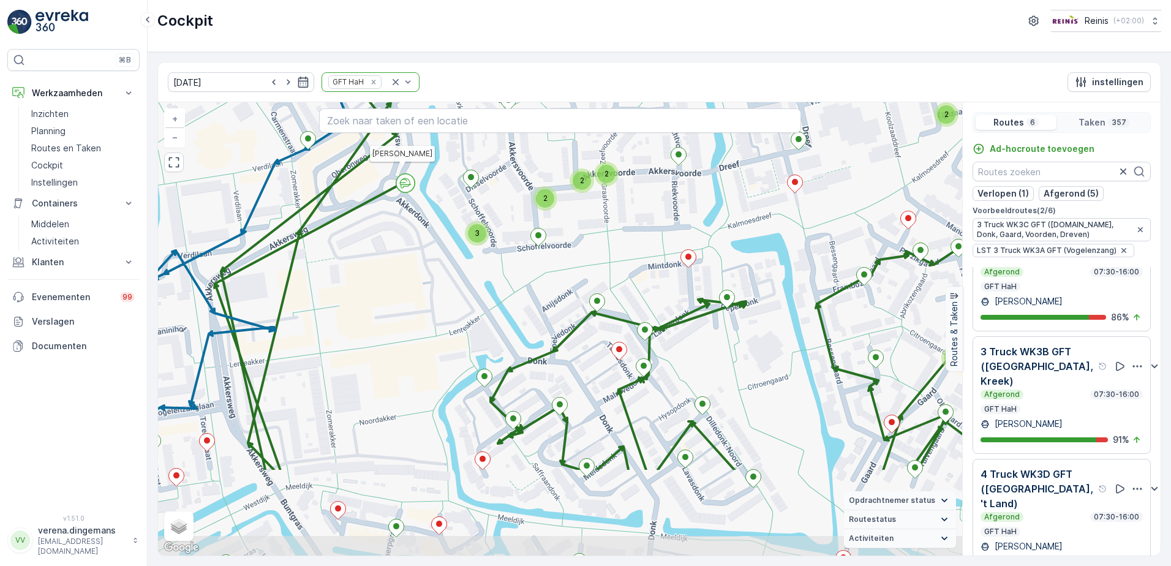
drag, startPoint x: 847, startPoint y: 377, endPoint x: 789, endPoint y: 246, distance: 143.4
click at [789, 246] on div "2 2 3 2 2 4 2 2 2 2 2 2 2 4 2 2 2 2 3 2 4 2 2 3 4 3 2 2 2 3 3 2 2 2 2 3 2 3 2 2…" at bounding box center [560, 328] width 804 height 453
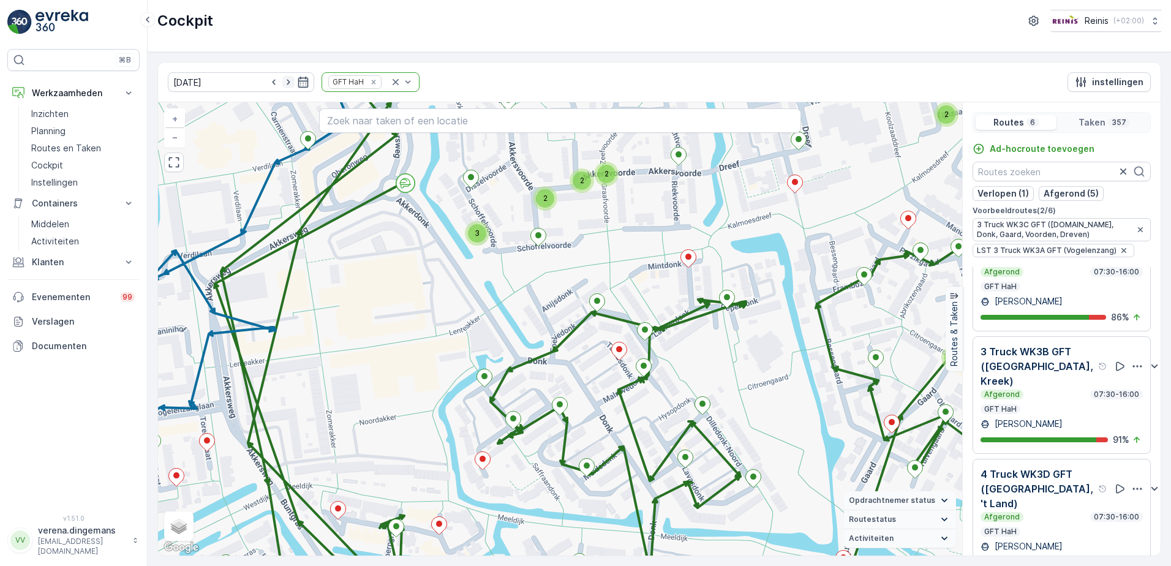
click at [282, 82] on icon "button" at bounding box center [288, 82] width 12 height 12
type input "[DATE]"
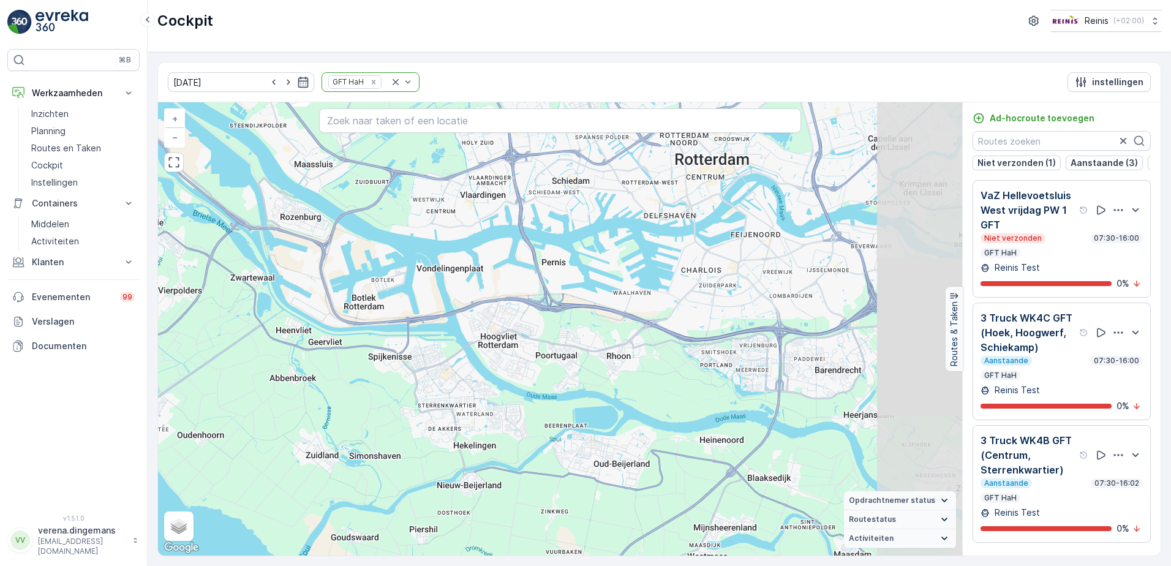
drag, startPoint x: 566, startPoint y: 401, endPoint x: 410, endPoint y: 326, distance: 173.4
click at [410, 326] on div "+ − Satelliet stappenplan Terrein Hybride Leaflet Sneltoetsen Kaartgegevens Kaa…" at bounding box center [560, 328] width 804 height 453
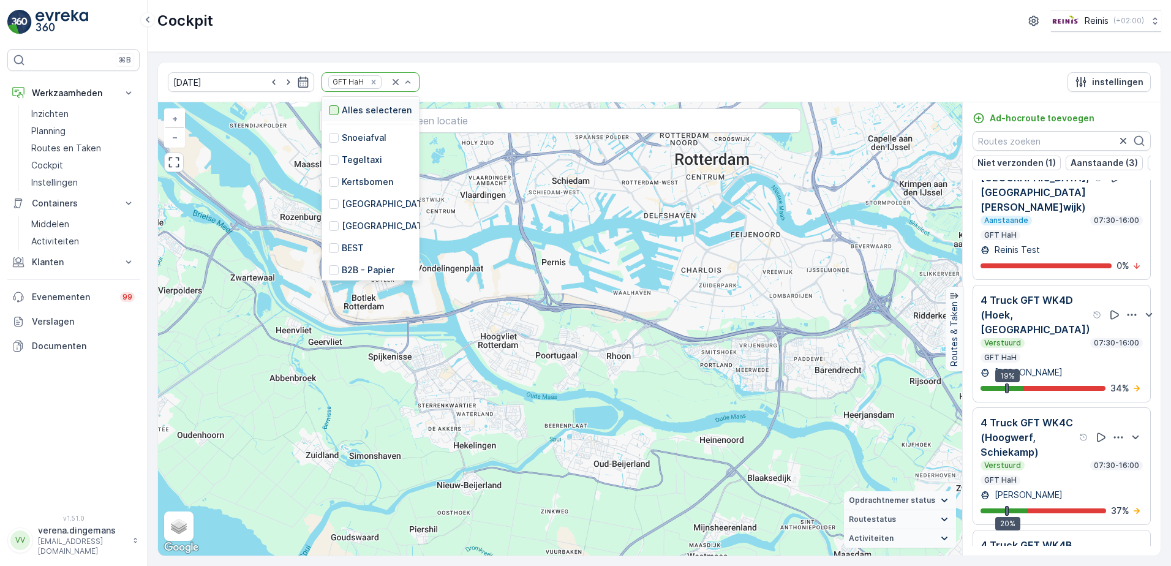
click at [329, 108] on div at bounding box center [334, 110] width 10 height 10
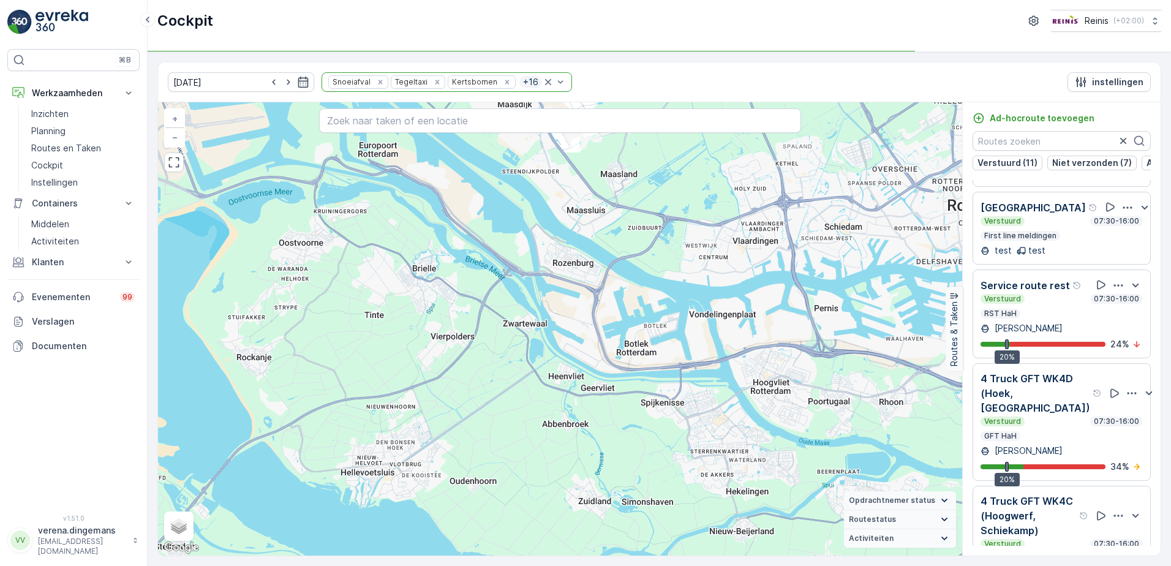
scroll to position [1643, 0]
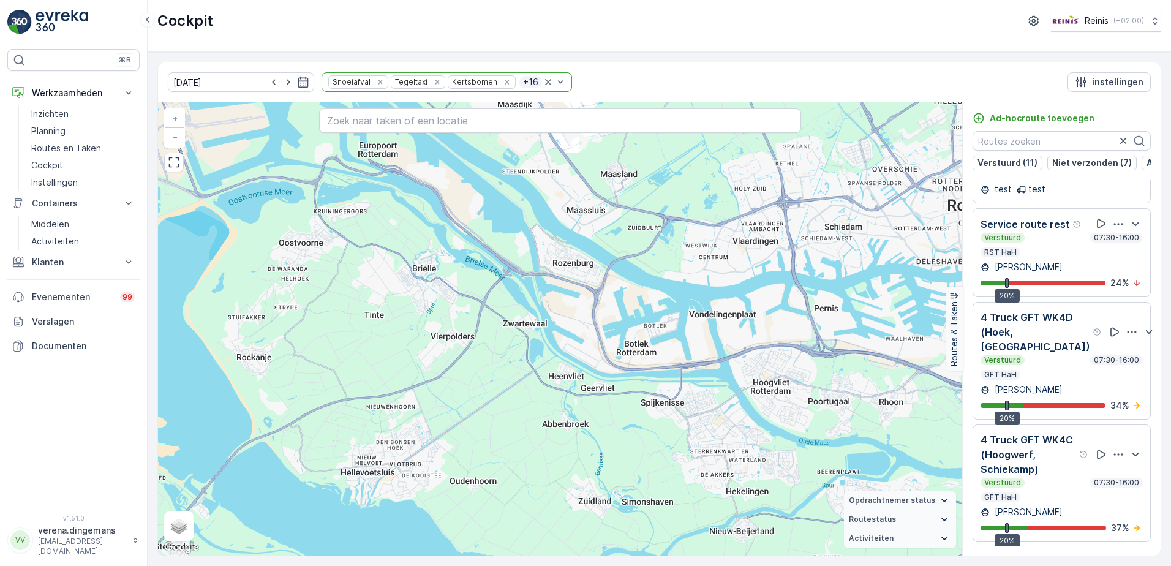
click at [1056, 261] on div "[PERSON_NAME]" at bounding box center [1062, 267] width 162 height 12
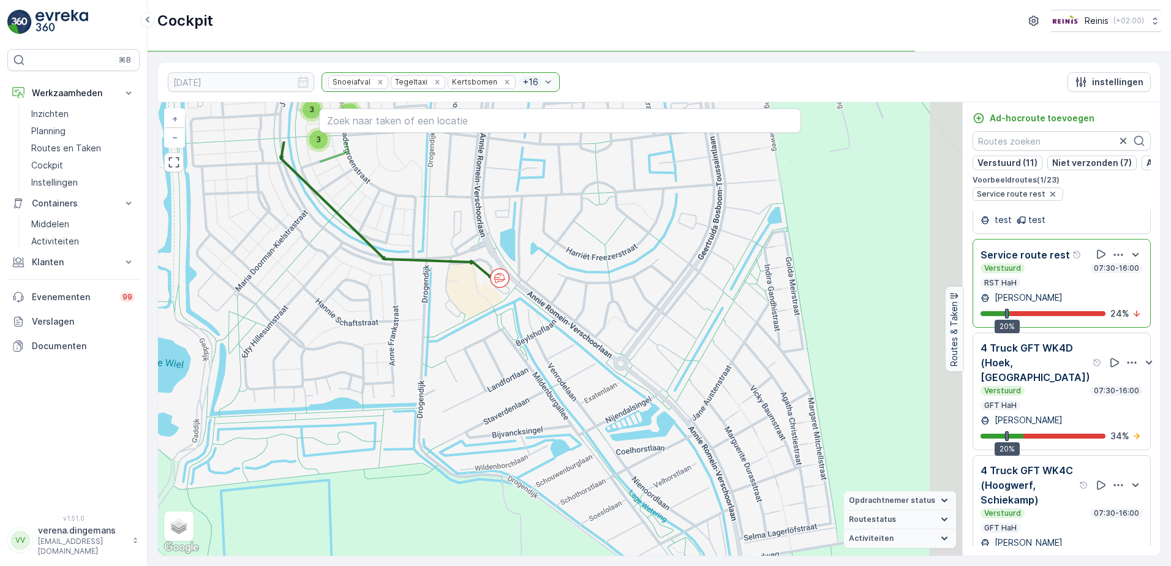
drag, startPoint x: 851, startPoint y: 267, endPoint x: 423, endPoint y: 352, distance: 435.8
click at [423, 352] on div "3 2 2 2 2 3 3 + − Satelliet stappenplan Terrein Hybride Leaflet Sneltoetsen Kaa…" at bounding box center [560, 328] width 804 height 453
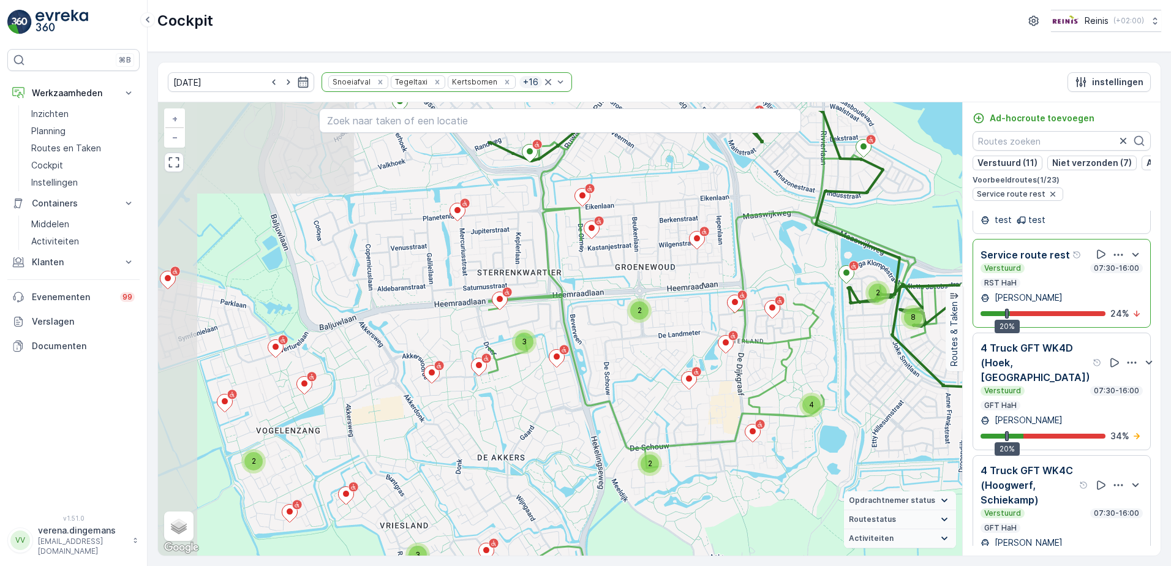
drag, startPoint x: 442, startPoint y: 391, endPoint x: 861, endPoint y: 442, distance: 421.4
click at [861, 442] on div "2 2 3 2 2 3 2 3 2 4 2 8 + − Satelliet stappenplan Terrein Hybride Leaflet Snelt…" at bounding box center [560, 328] width 804 height 453
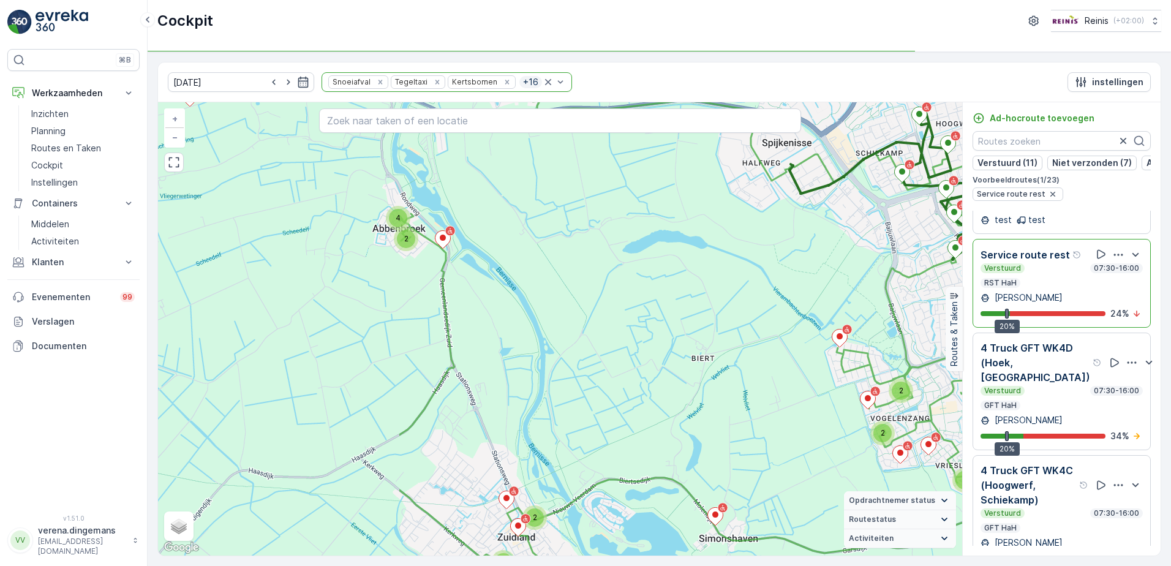
drag, startPoint x: 447, startPoint y: 530, endPoint x: 769, endPoint y: 514, distance: 322.0
click at [769, 514] on div "2 3 2 4 2 3 2 2 3 2 5 2 2 2 4 3 8 + − Satelliet stappenplan Terrein Hybride Lea…" at bounding box center [560, 328] width 804 height 453
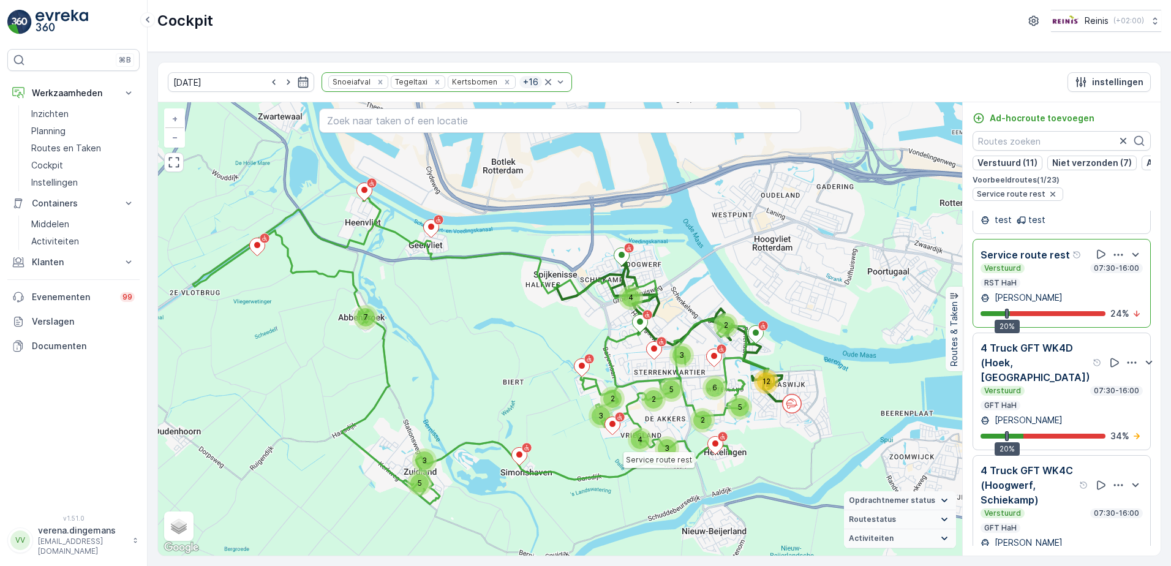
drag, startPoint x: 748, startPoint y: 295, endPoint x: 530, endPoint y: 318, distance: 219.3
click at [530, 318] on div "3 5 7 2 3 2 2 4 3 4 2 5 3 6 5 12 Service route rest + − Satelliet stappenplan T…" at bounding box center [560, 328] width 804 height 453
click at [1061, 273] on div "Verstuurd 07:30-16:00 RST HaH" at bounding box center [1062, 275] width 162 height 24
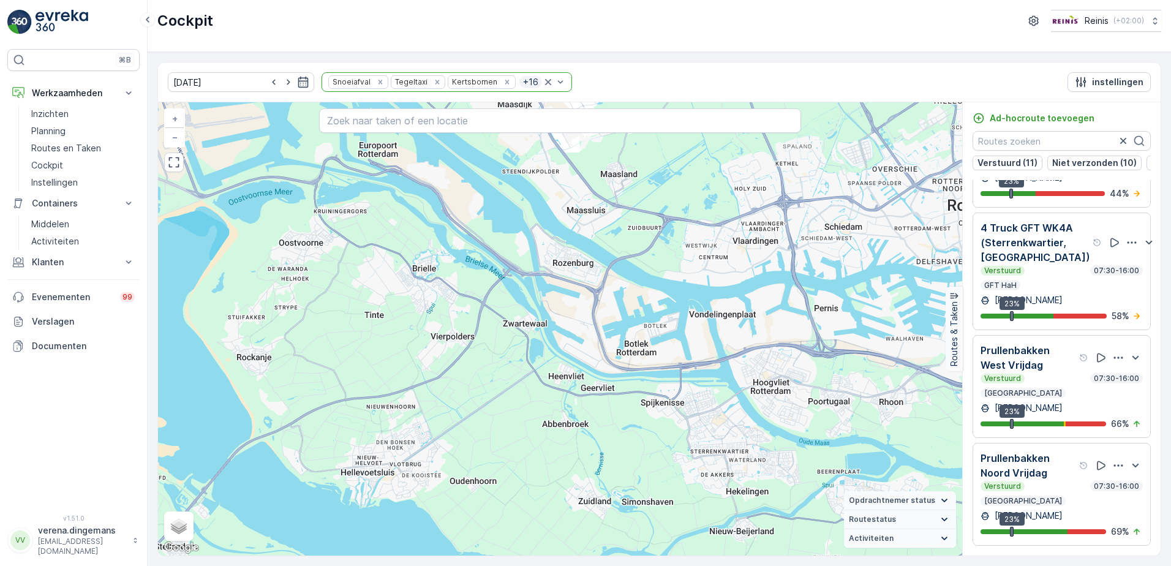
scroll to position [1832, 0]
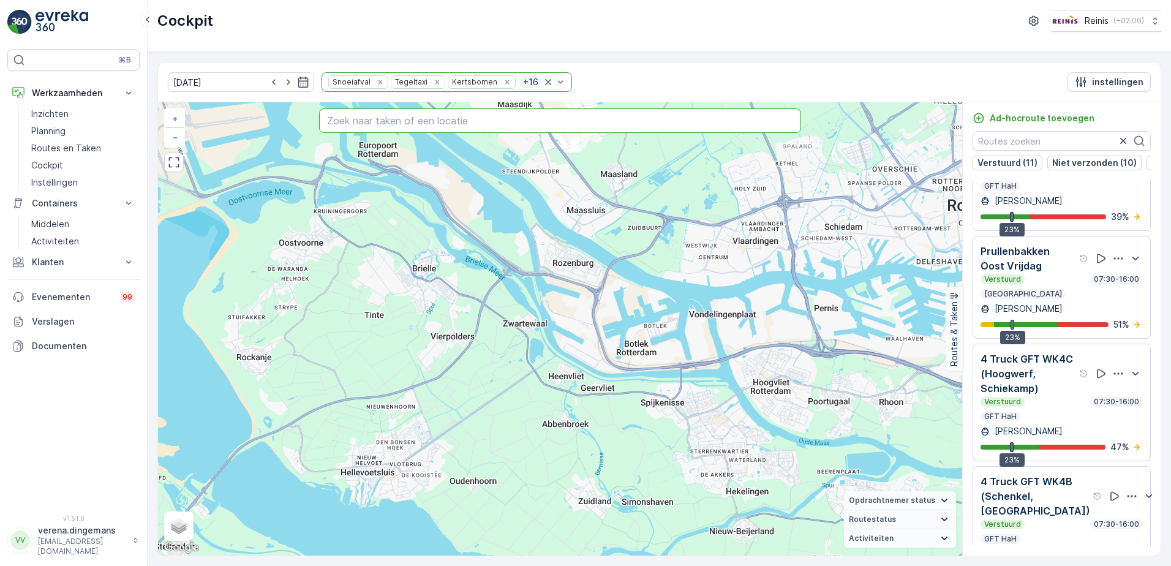
click at [407, 122] on input "text" at bounding box center [560, 120] width 483 height 24
paste input "Hekelingseweg 100"
type input "Hekelingseweg 100"
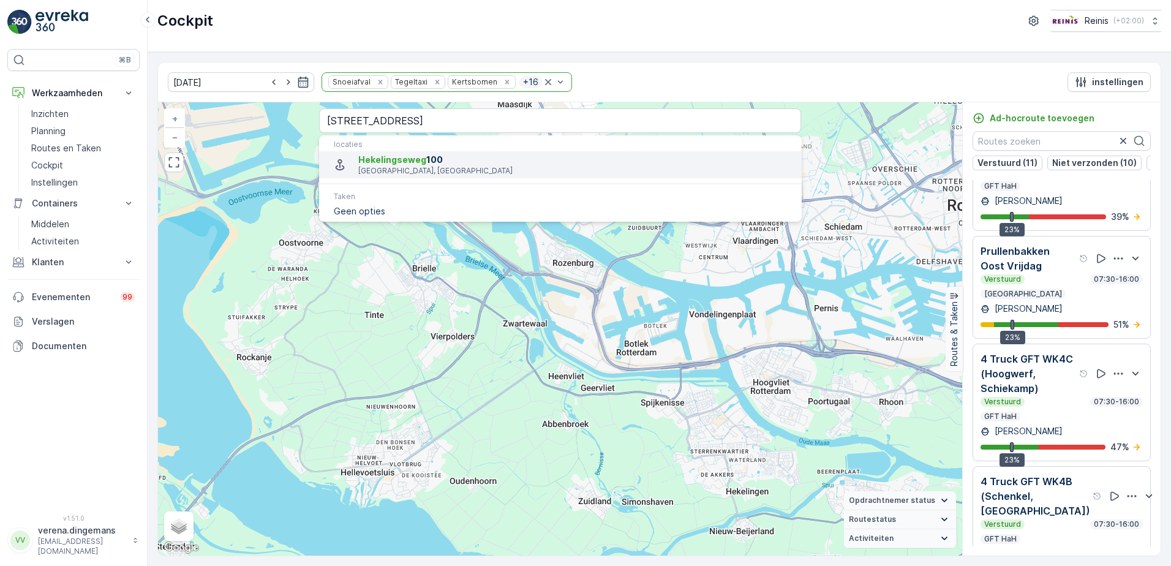
click at [402, 156] on span "Hekelingseweg" at bounding box center [392, 159] width 68 height 10
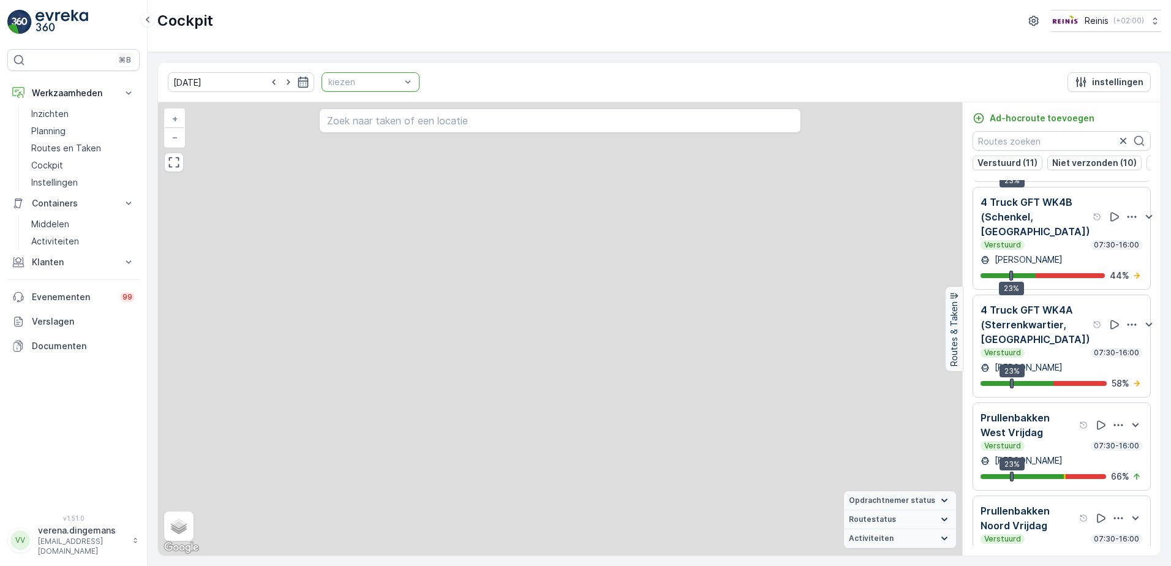
scroll to position [1582, 0]
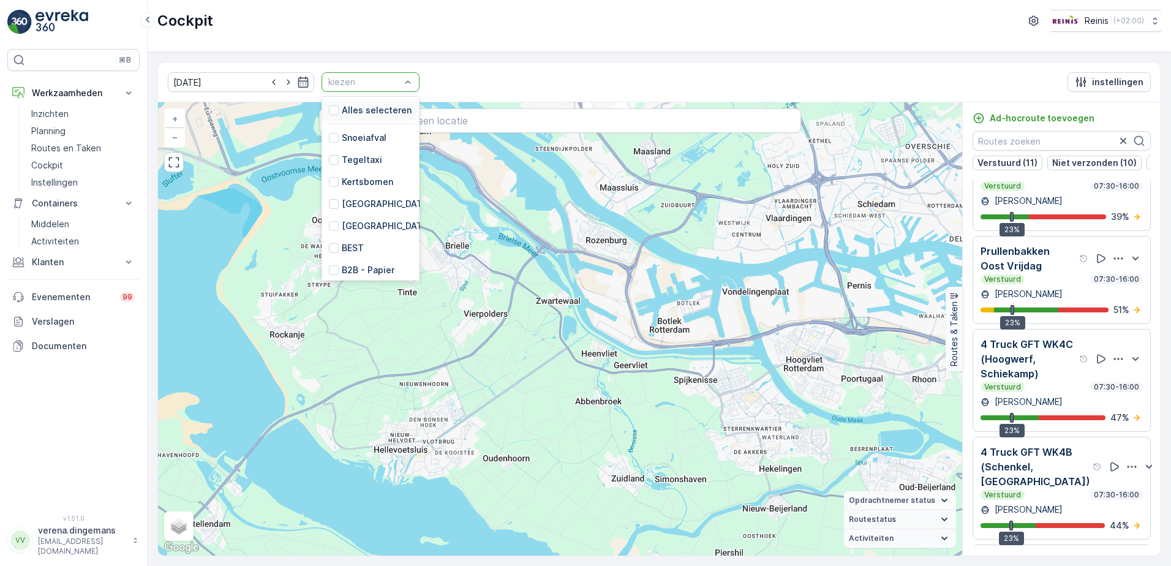
click at [402, 75] on div at bounding box center [408, 82] width 12 height 18
drag, startPoint x: 322, startPoint y: 202, endPoint x: 423, endPoint y: 112, distance: 135.4
click at [329, 201] on div at bounding box center [334, 204] width 10 height 10
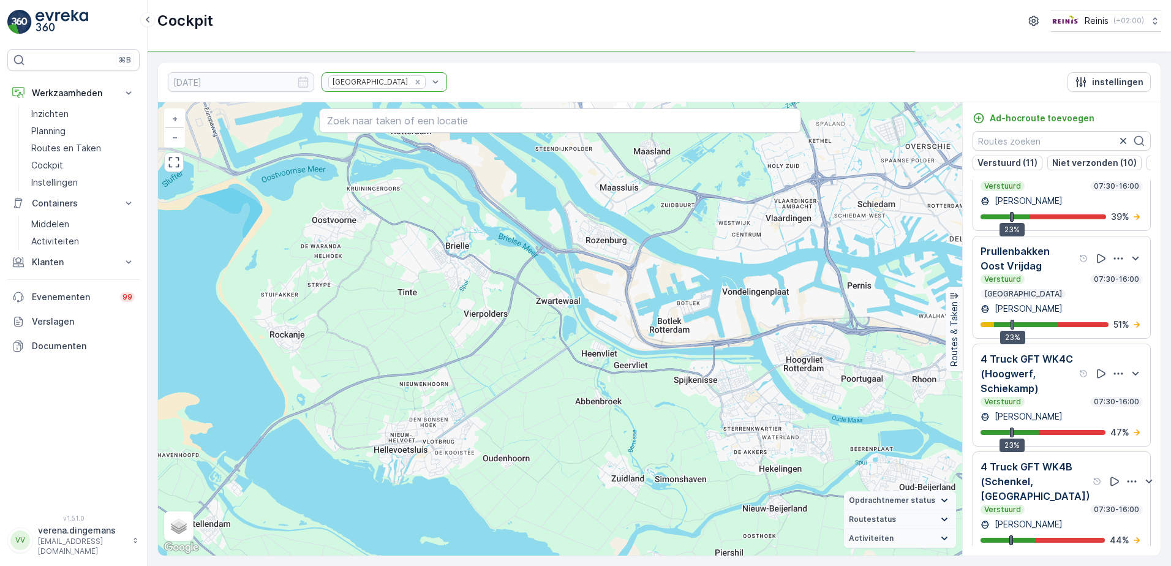
click at [415, 115] on input "text" at bounding box center [560, 120] width 483 height 24
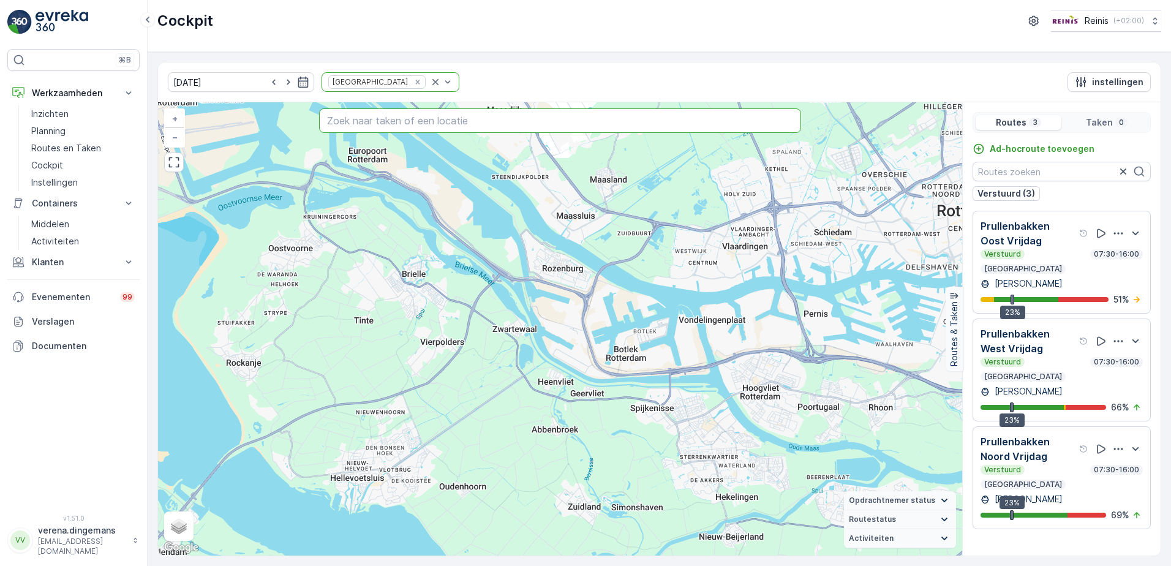
paste input "Hekelingseweg 100"
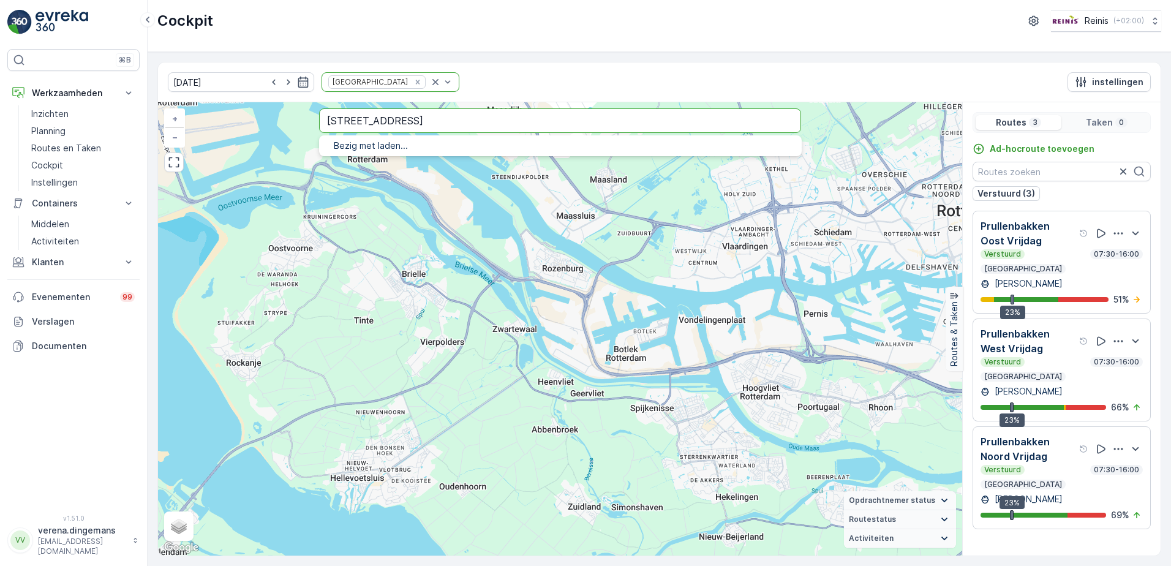
type input "Hekelingseweg 100"
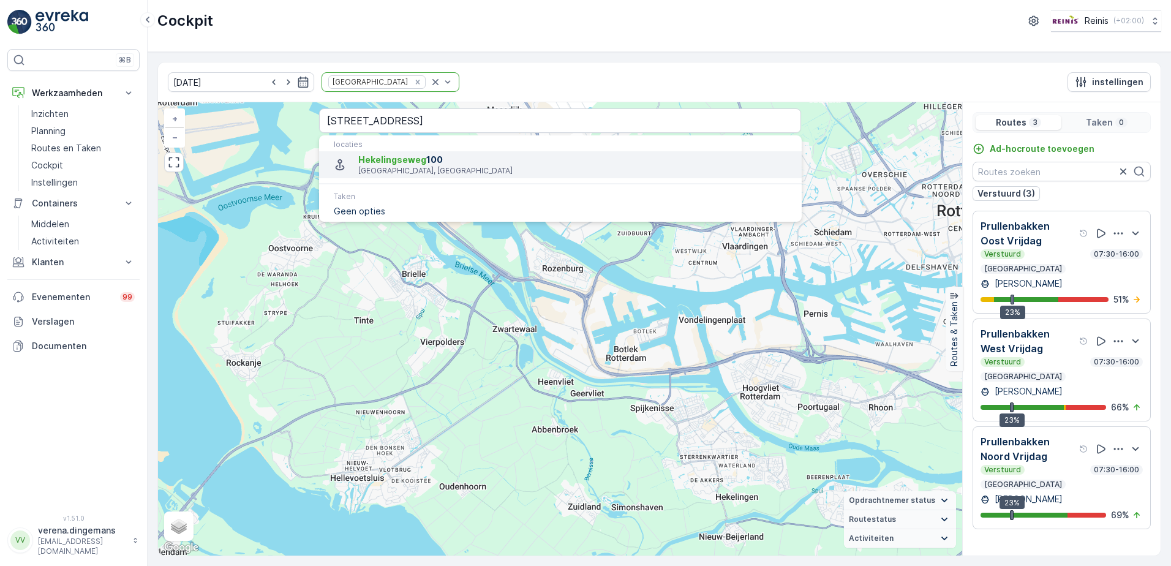
click at [401, 164] on span "Hekelingseweg" at bounding box center [392, 159] width 68 height 10
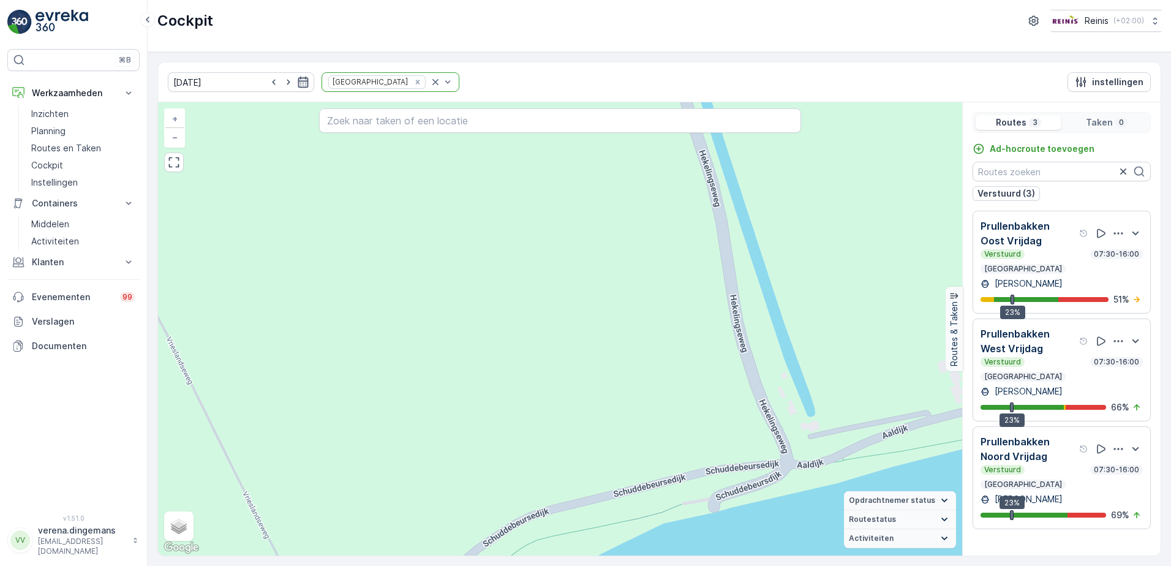
click at [298, 83] on icon "button" at bounding box center [303, 82] width 10 height 11
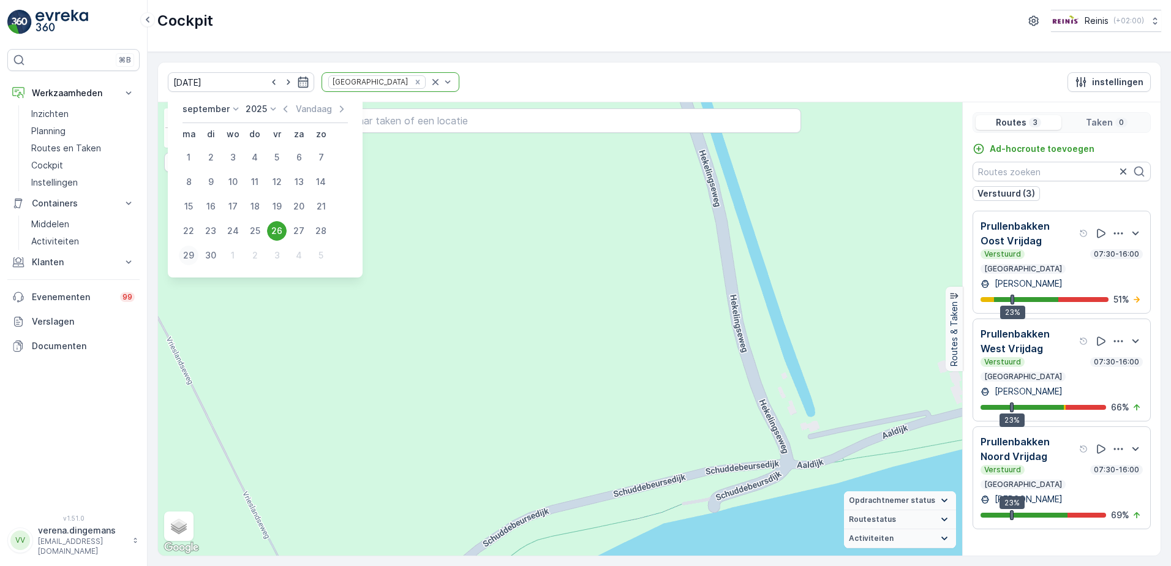
click at [186, 260] on div "29" at bounding box center [189, 256] width 20 height 20
type input "29.09.2025"
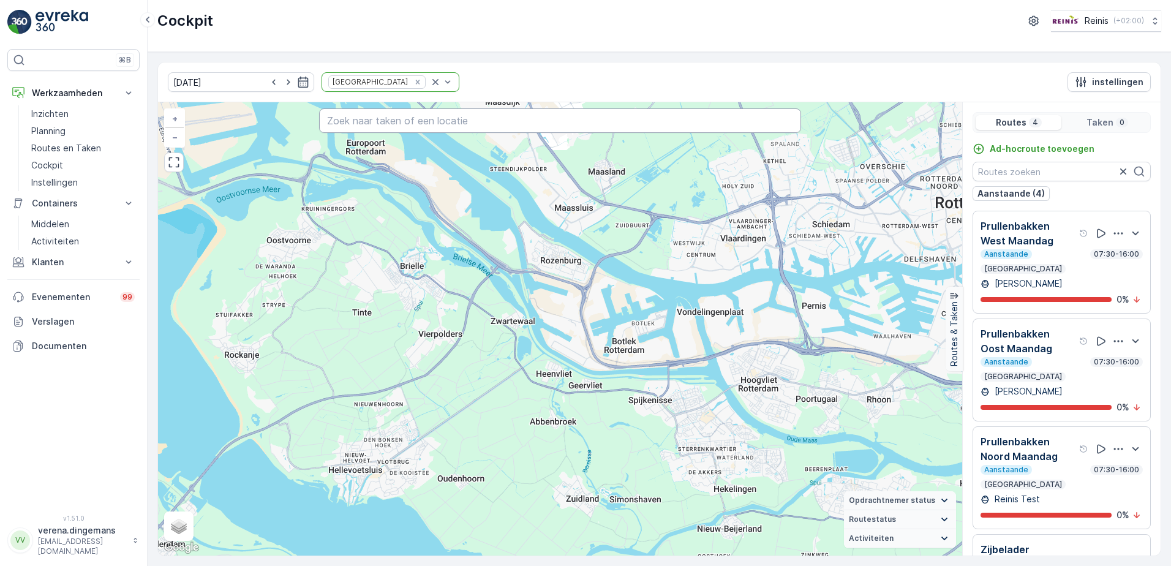
click at [383, 121] on input "text" at bounding box center [560, 120] width 483 height 24
paste input "Hekelingseweg 100"
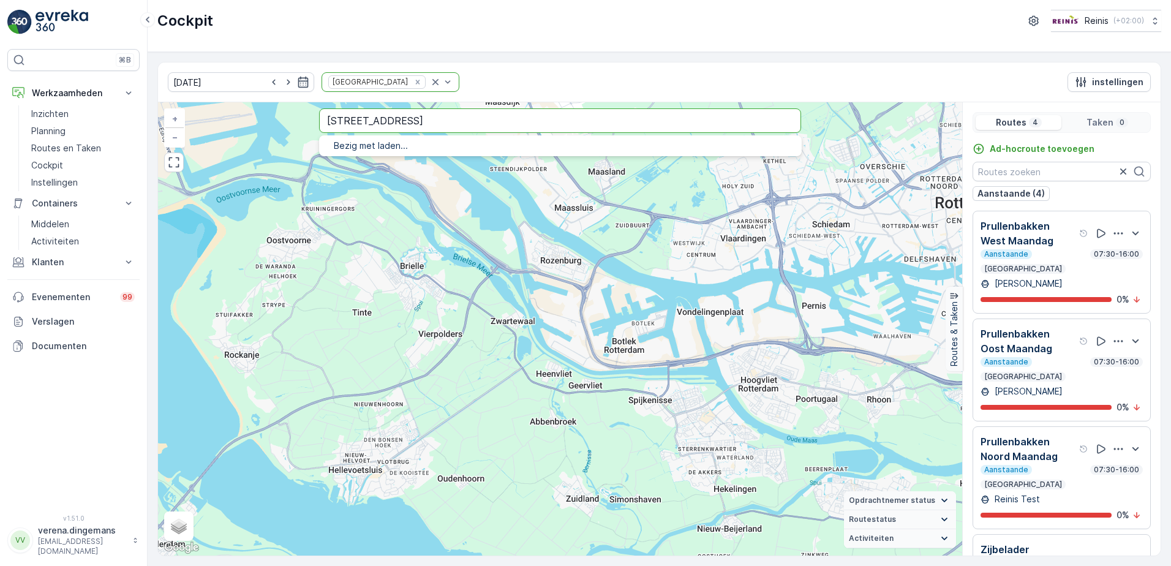
type input "Hekelingseweg 100"
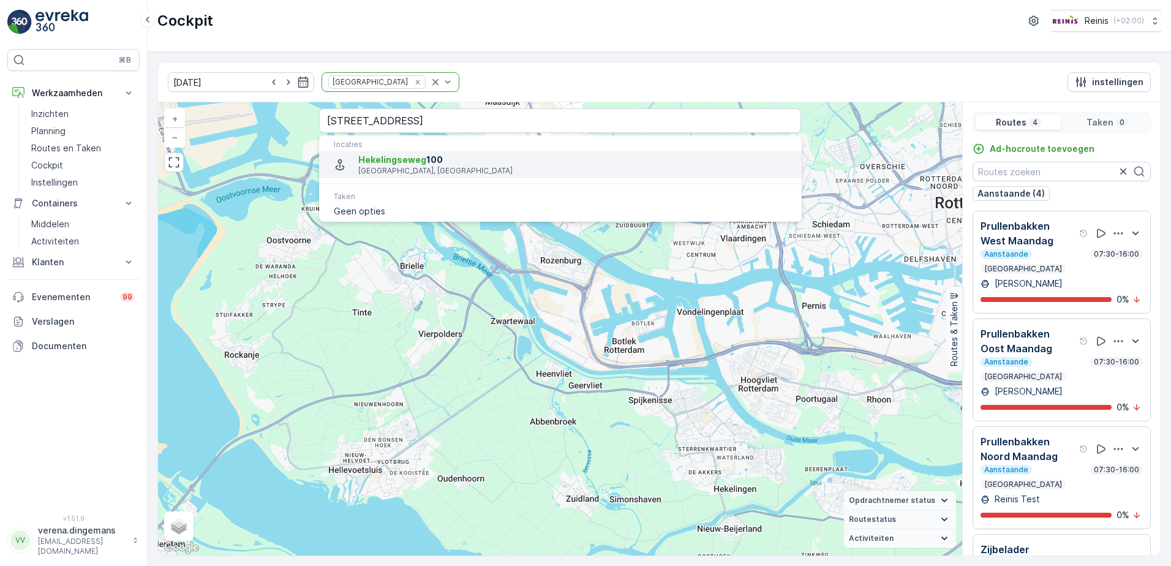
click at [402, 155] on span "Hekelingseweg" at bounding box center [392, 159] width 68 height 10
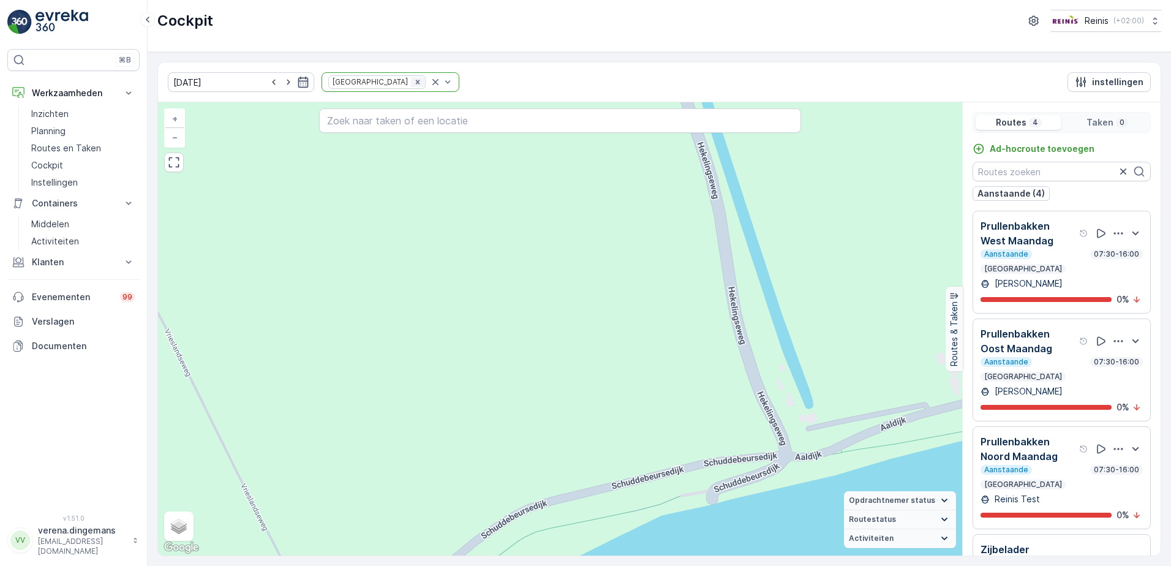
click at [413, 79] on icon "Remove Prullenbakken" at bounding box center [417, 82] width 9 height 9
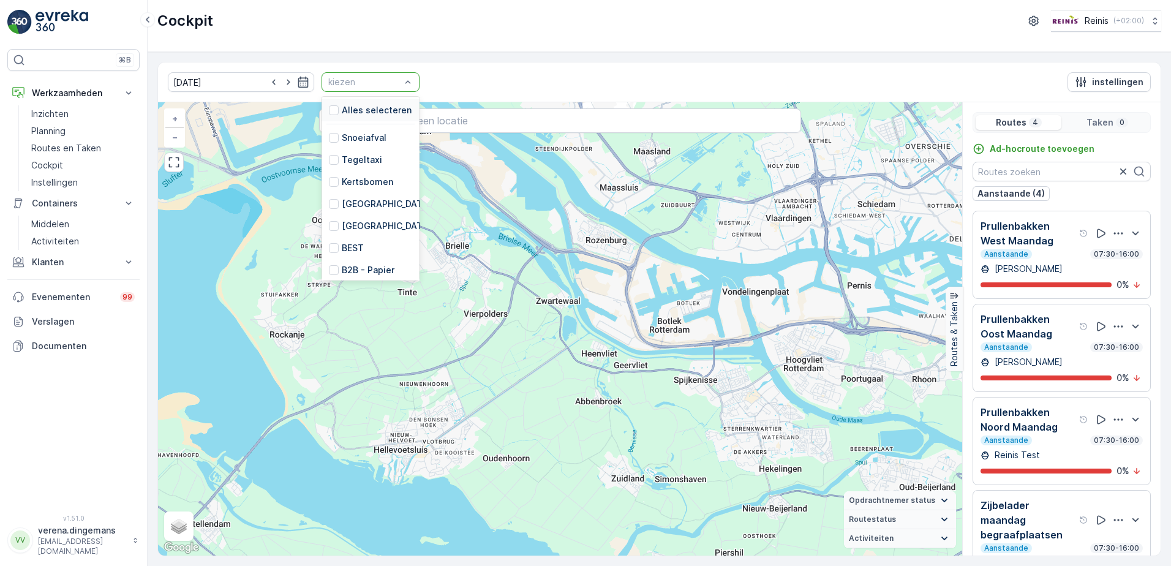
click at [327, 83] on div at bounding box center [364, 82] width 75 height 10
click at [329, 206] on div at bounding box center [334, 204] width 10 height 10
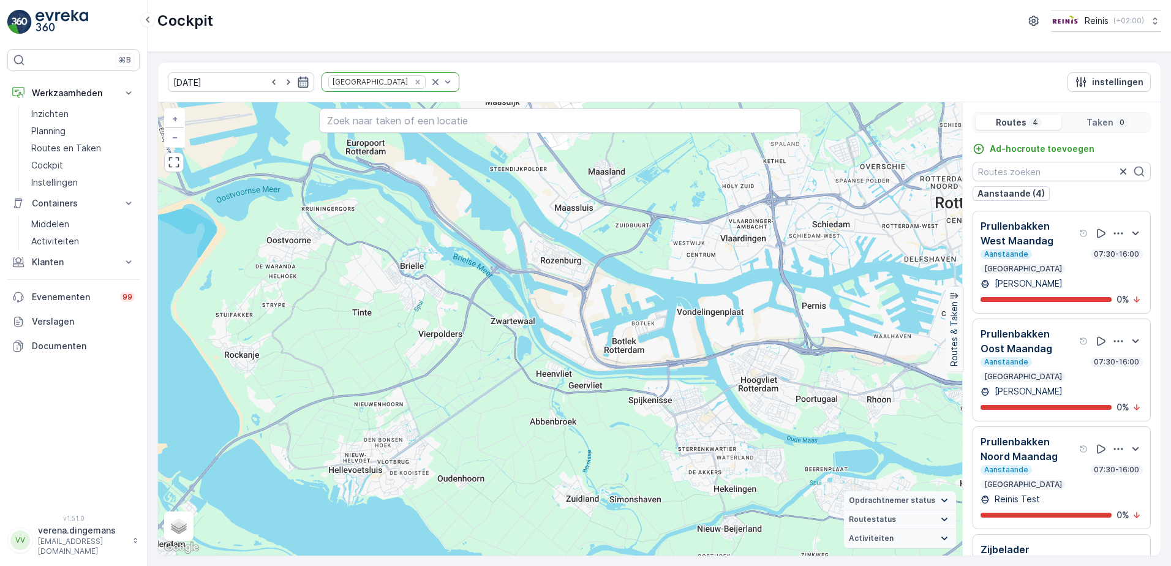
click at [297, 83] on icon "button" at bounding box center [303, 82] width 12 height 12
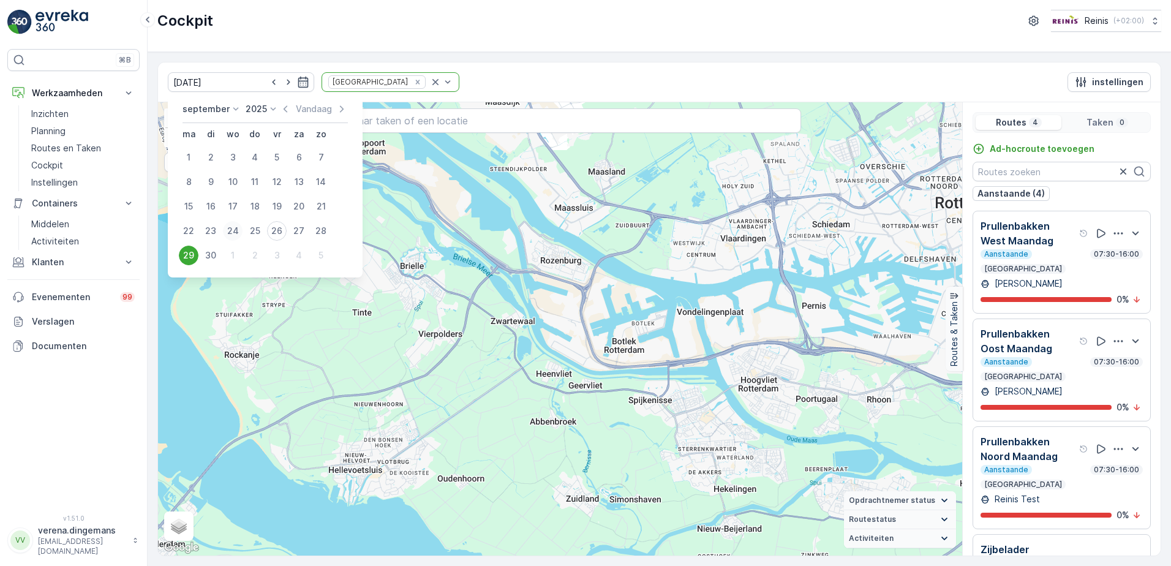
click at [225, 230] on div "24" at bounding box center [233, 231] width 20 height 20
type input "24.09.2025"
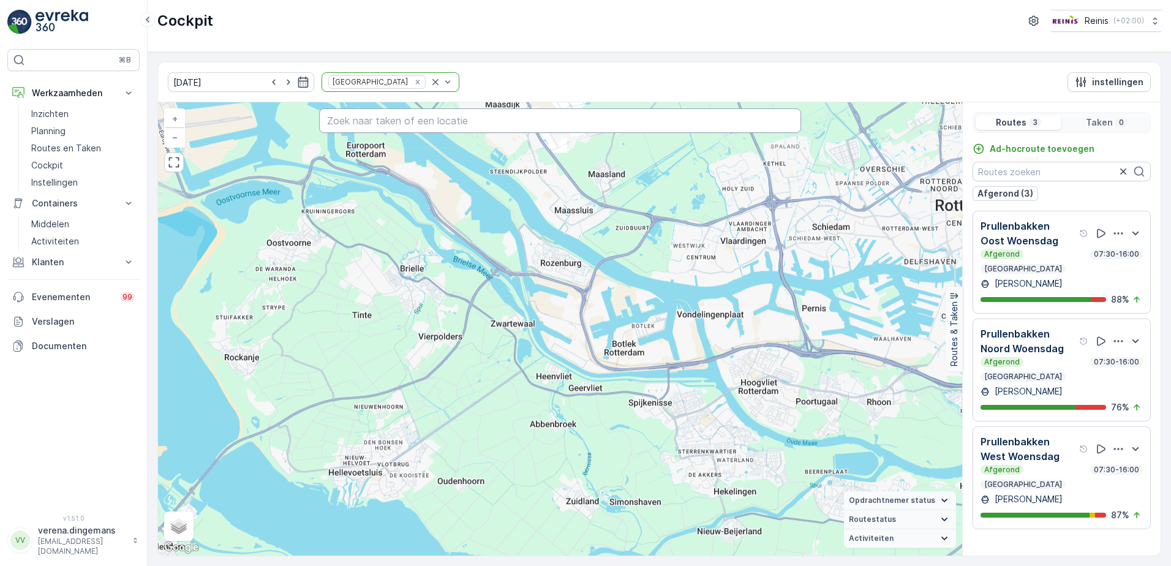
click at [384, 119] on input "text" at bounding box center [560, 120] width 483 height 24
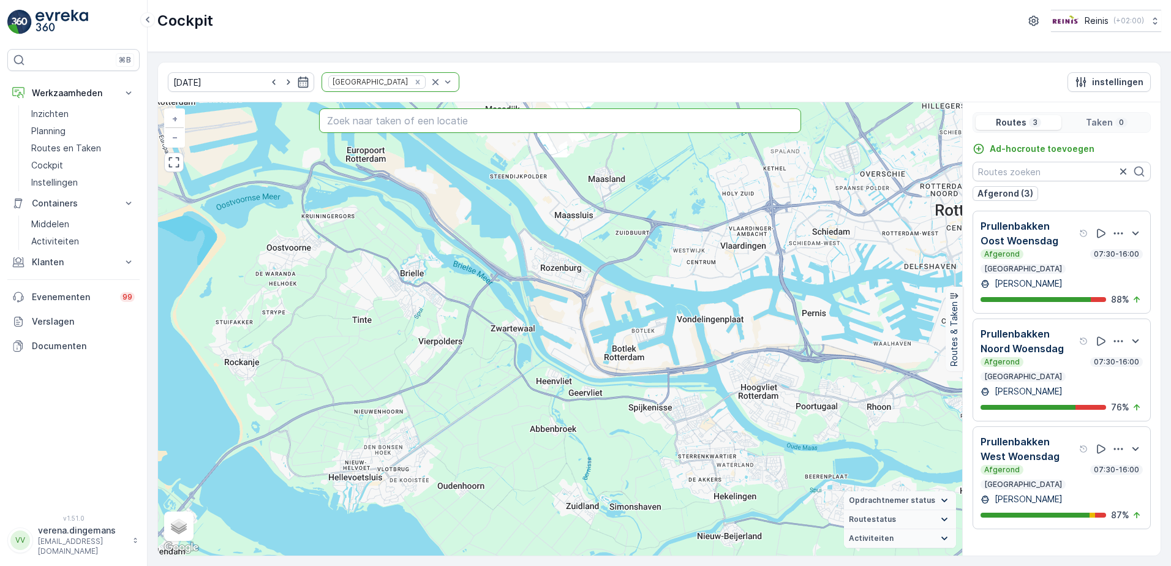
paste input "Hekelingseweg 100"
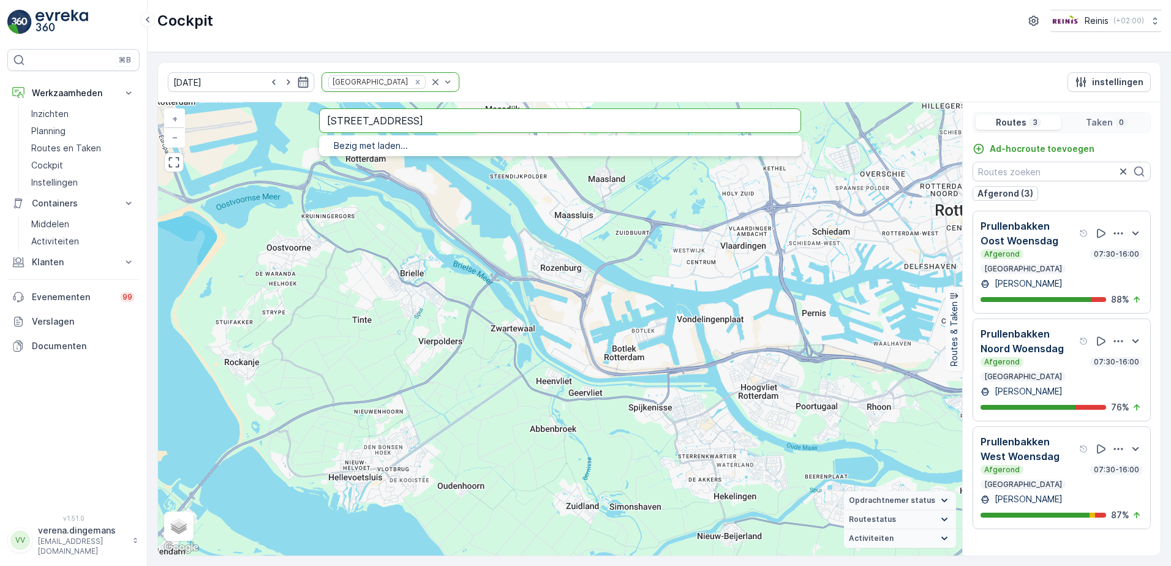
type input "Hekelingseweg 100"
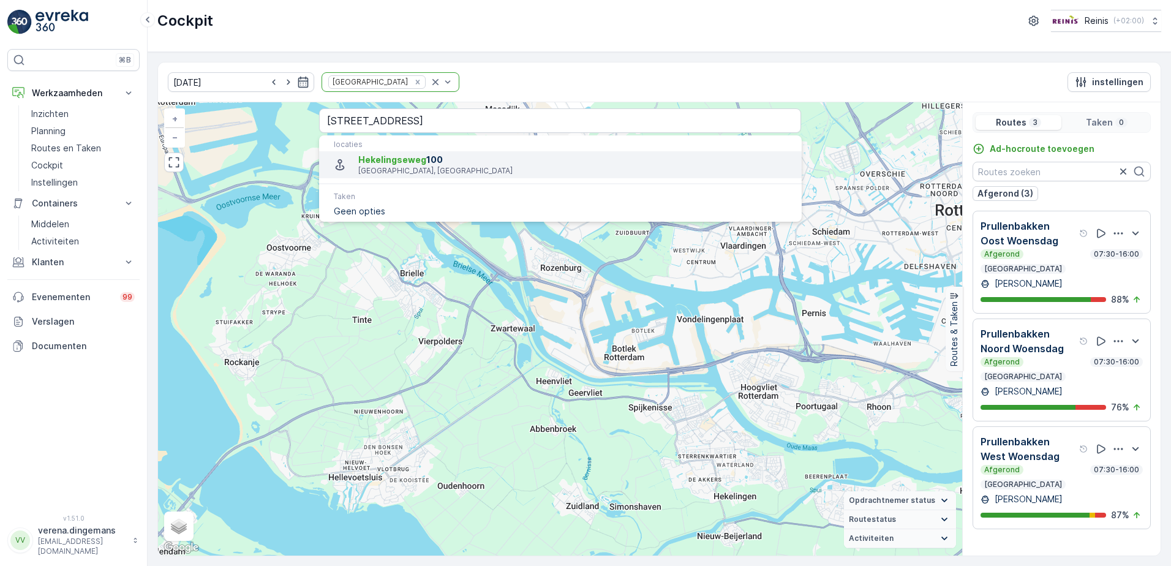
click at [364, 160] on span "Hekelingseweg" at bounding box center [392, 159] width 68 height 10
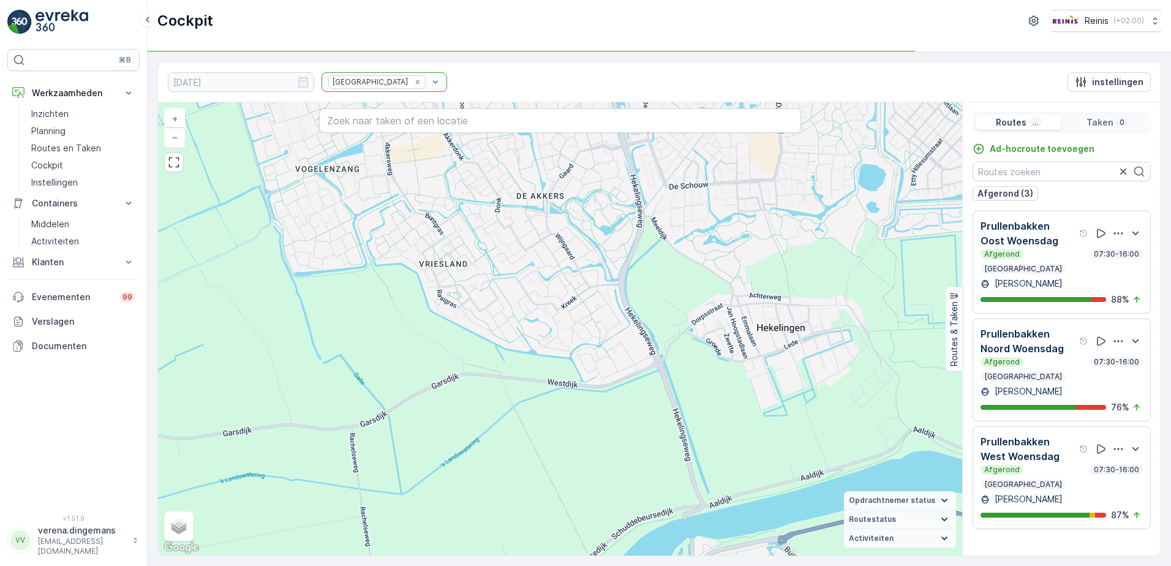
drag, startPoint x: 512, startPoint y: 249, endPoint x: 591, endPoint y: 440, distance: 206.2
click at [591, 440] on div "+ − Satelliet stappenplan Terrein Hybride Leaflet Sneltoetsen Kaartgegevens Kaa…" at bounding box center [560, 328] width 804 height 453
click at [1041, 282] on p "Etiënne Duarte" at bounding box center [1027, 283] width 70 height 12
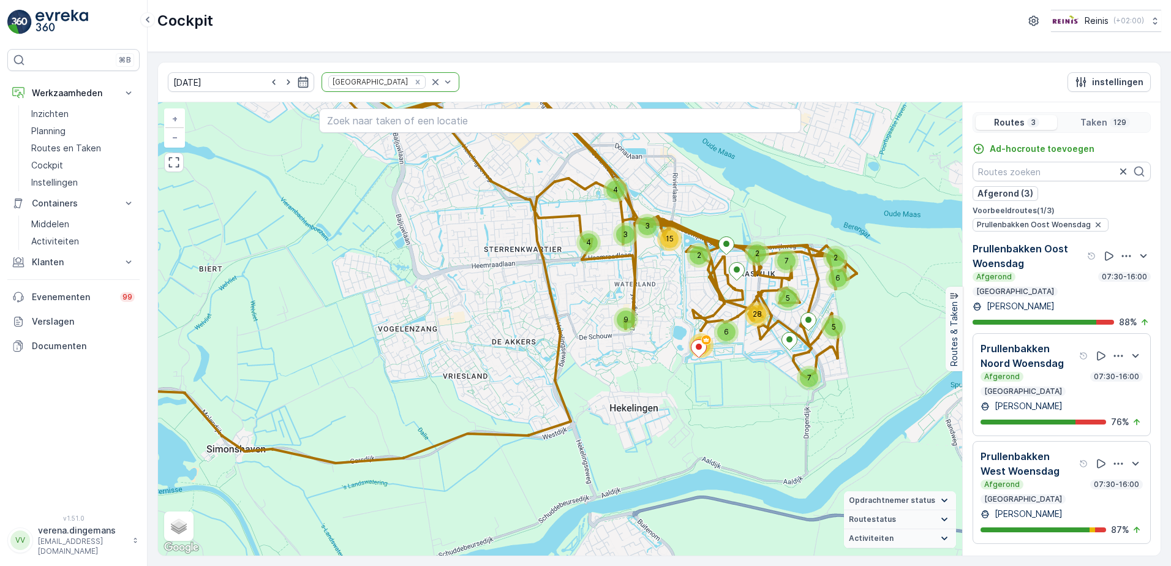
click at [1062, 382] on div "Afgerond 07:30-16:00" at bounding box center [1062, 377] width 162 height 10
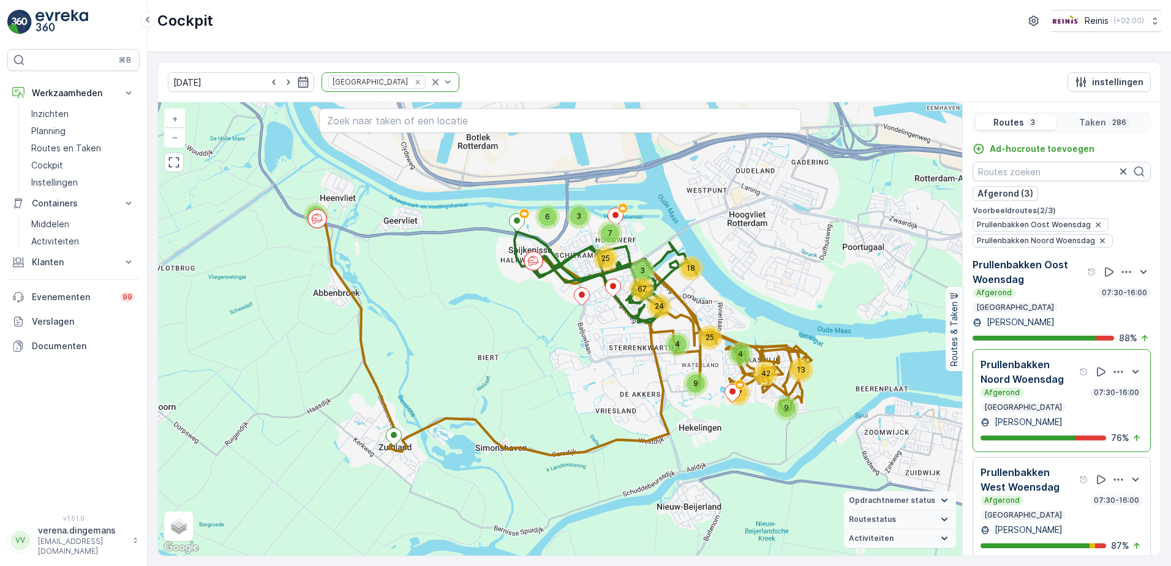
click at [1050, 511] on div "Prullenbakken West Woensdag Afgerond 07:30-16:00 Prullenbakken" at bounding box center [1062, 492] width 162 height 55
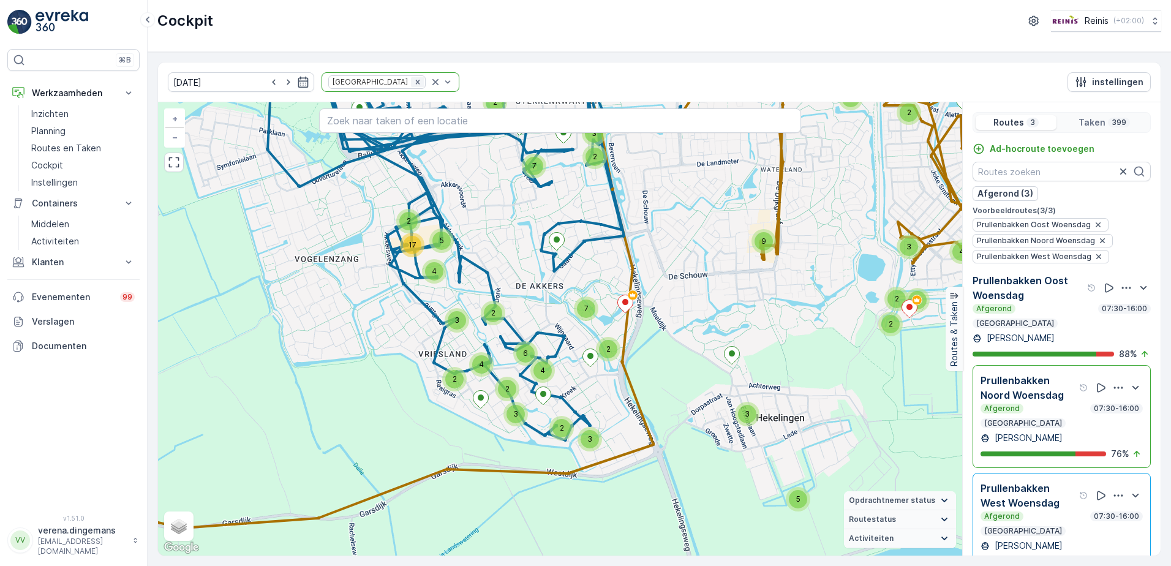
click at [411, 86] on div "Remove Prullenbakken" at bounding box center [417, 82] width 13 height 10
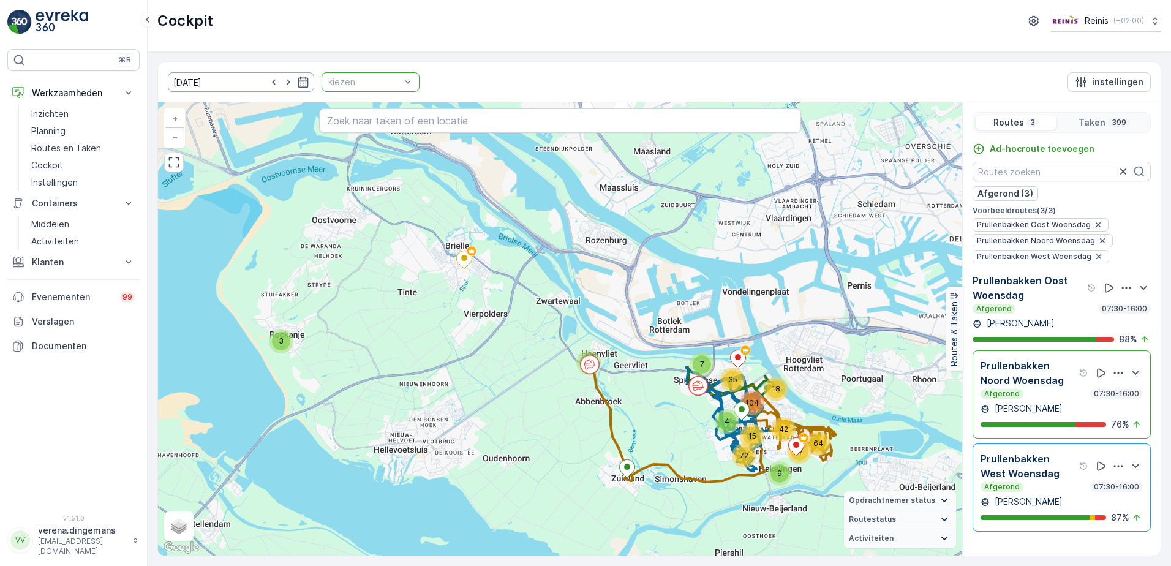
click at [300, 82] on input "24.09.2025" at bounding box center [241, 82] width 146 height 20
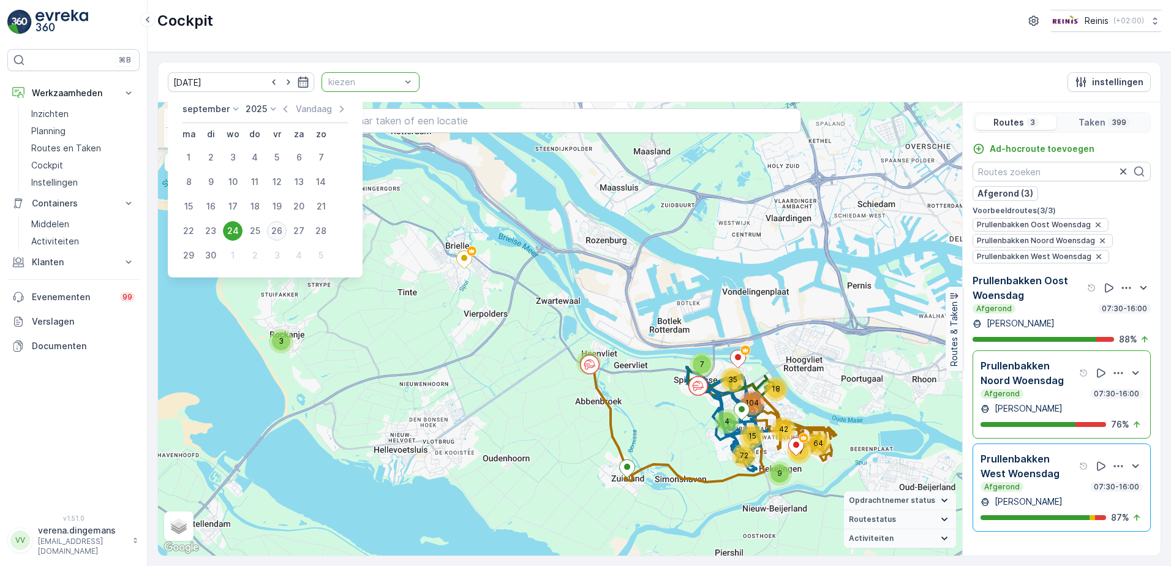
click at [273, 234] on div "26" at bounding box center [277, 231] width 20 height 20
type input "[DATE]"
